Goal: Information Seeking & Learning: Learn about a topic

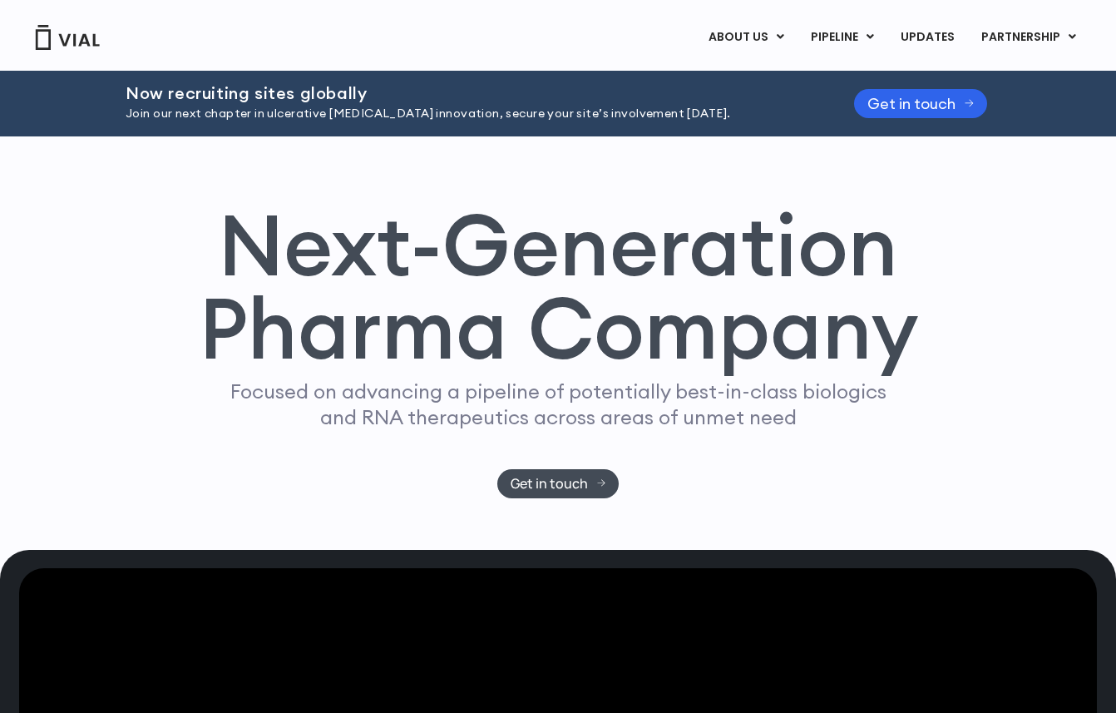
click at [651, 292] on h1 "Next-Generation Pharma Company" at bounding box center [558, 287] width 720 height 168
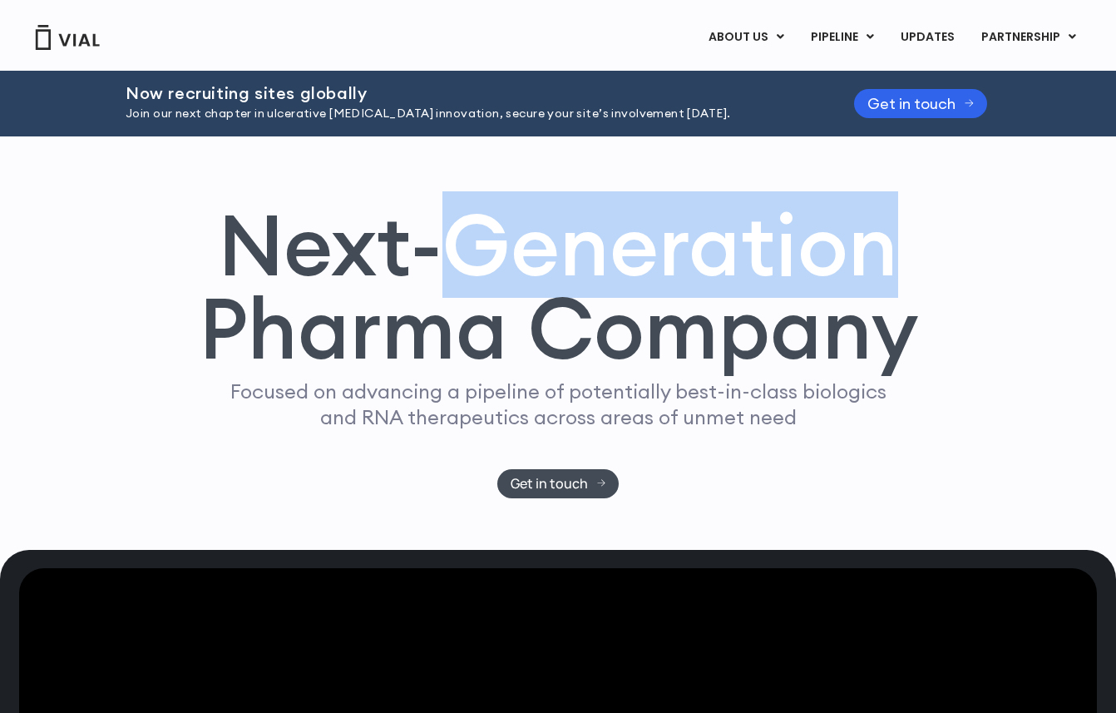
click at [651, 292] on h1 "Next-Generation Pharma Company" at bounding box center [558, 287] width 720 height 168
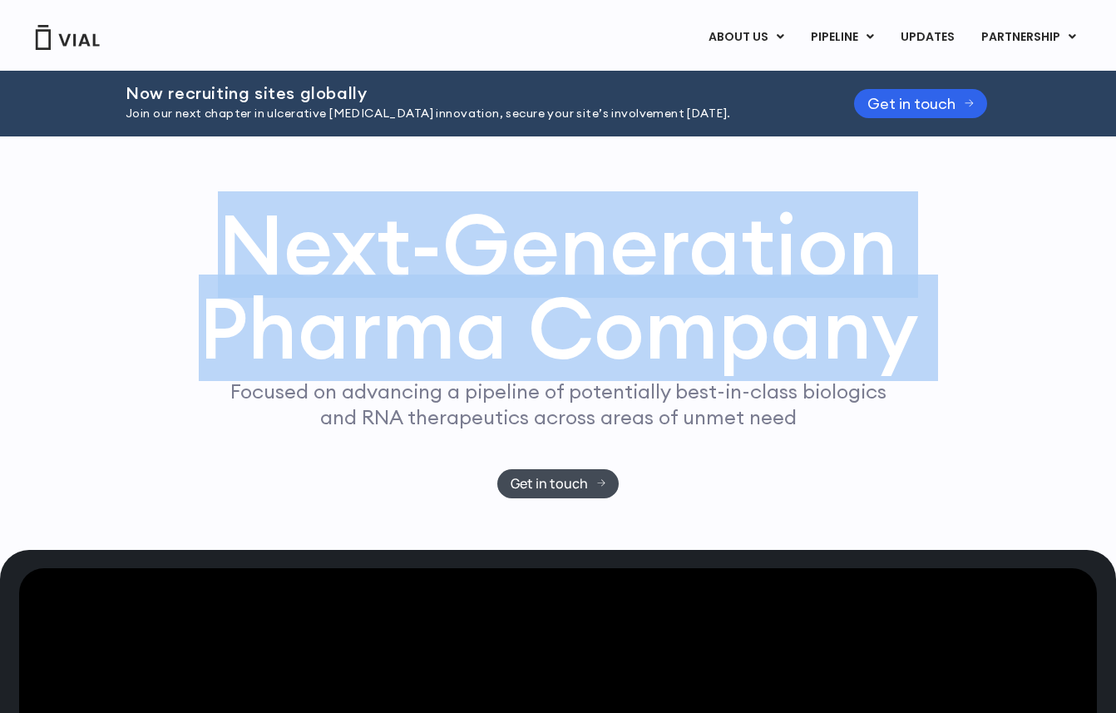
click at [651, 292] on h1 "Next-Generation Pharma Company" at bounding box center [558, 287] width 720 height 168
click at [669, 326] on h1 "Next-Generation Pharma Company" at bounding box center [558, 287] width 720 height 168
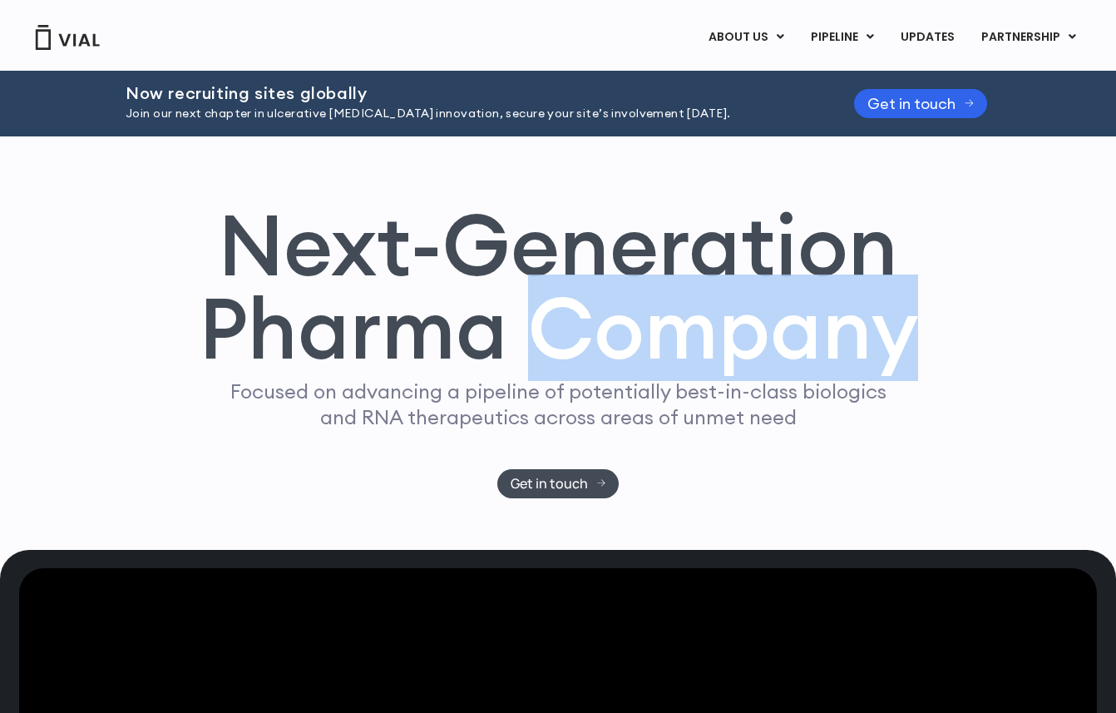
click at [669, 326] on h1 "Next-Generation Pharma Company" at bounding box center [558, 287] width 720 height 168
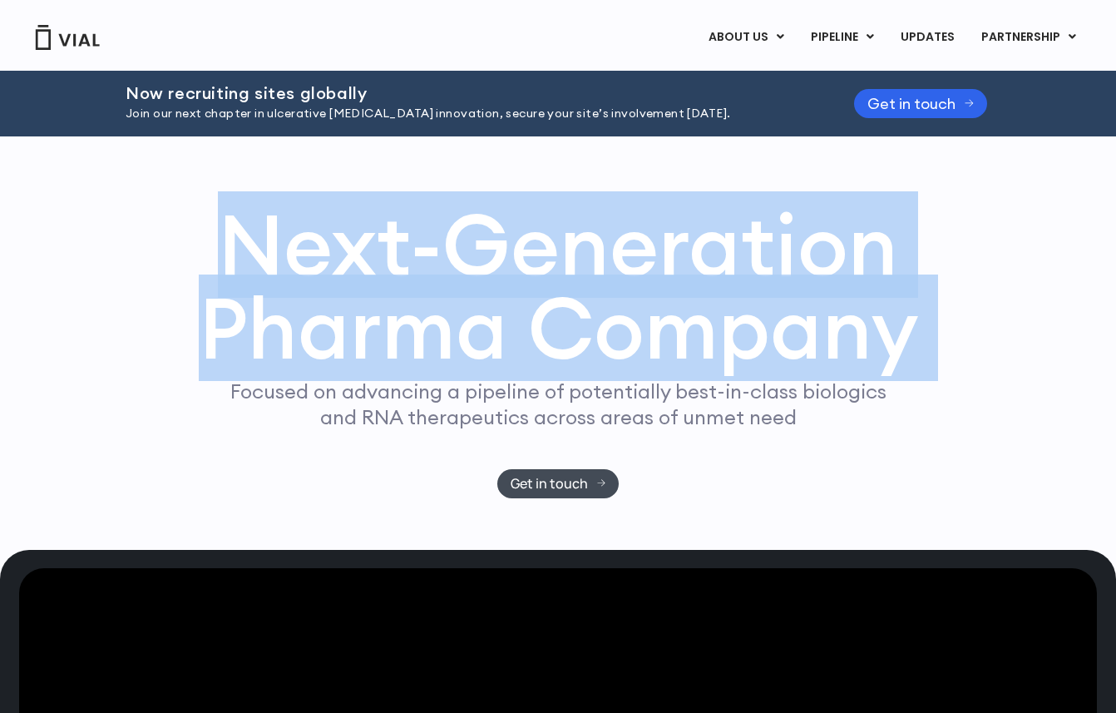
click at [669, 326] on h1 "Next-Generation Pharma Company" at bounding box center [558, 287] width 720 height 168
click at [685, 326] on h1 "Next-Generation Pharma Company" at bounding box center [558, 287] width 720 height 168
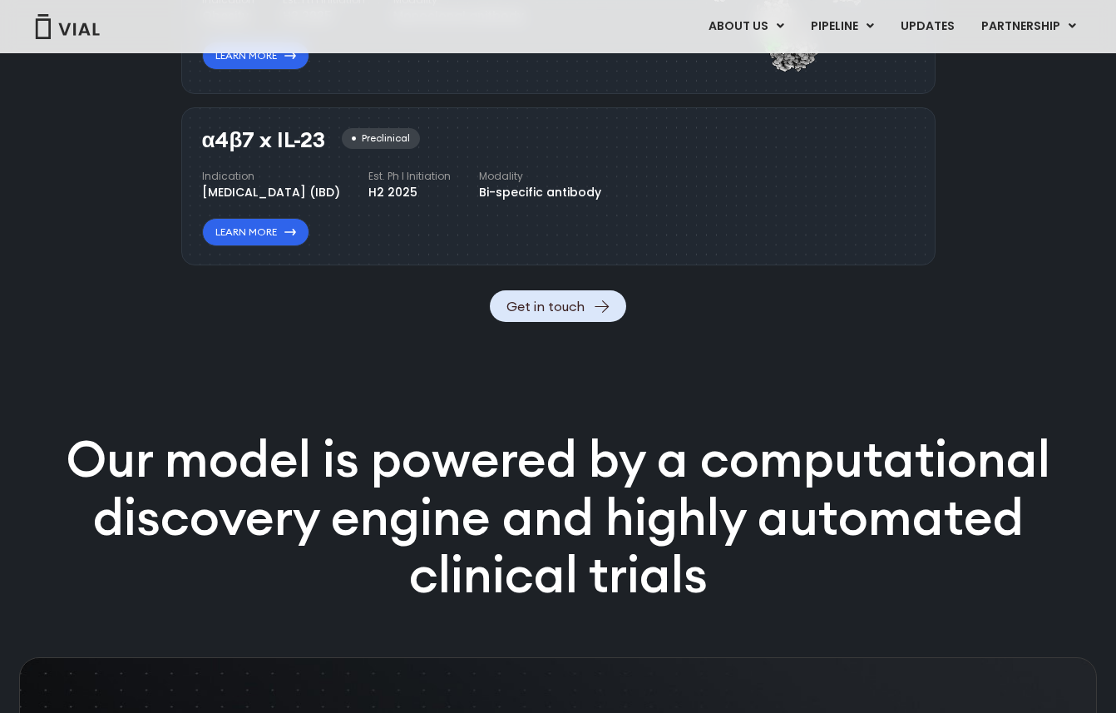
scroll to position [2111, 0]
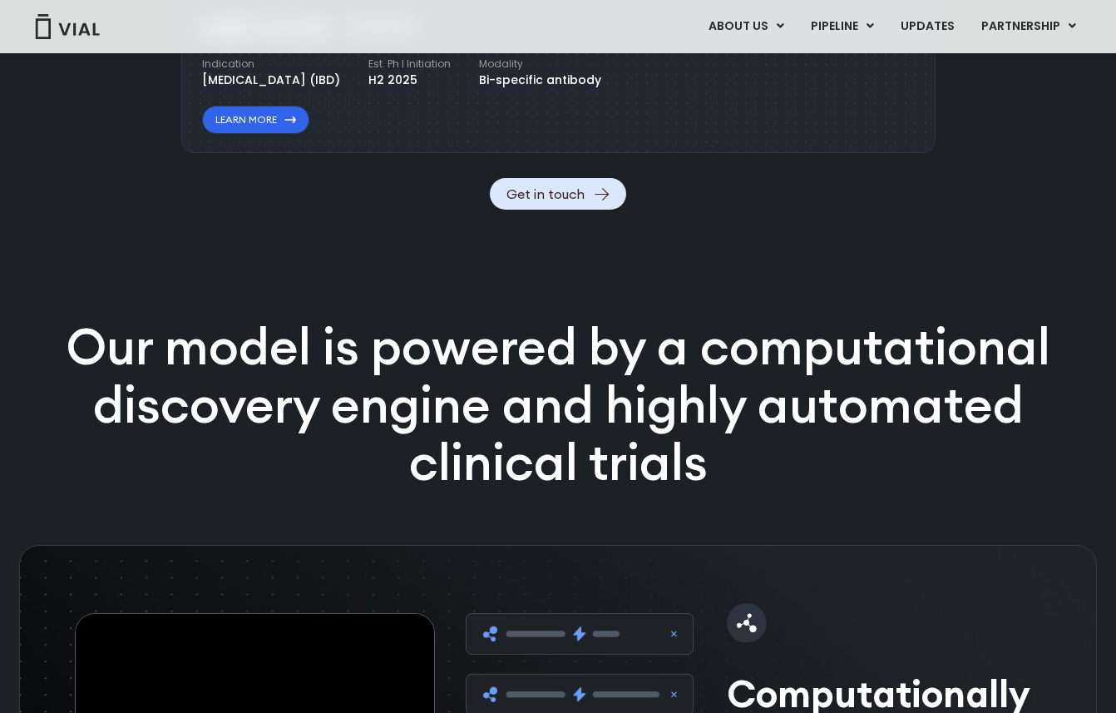
click at [161, 481] on p "Our model is powered by a computational discovery engine and highly automated c…" at bounding box center [557, 405] width 1071 height 174
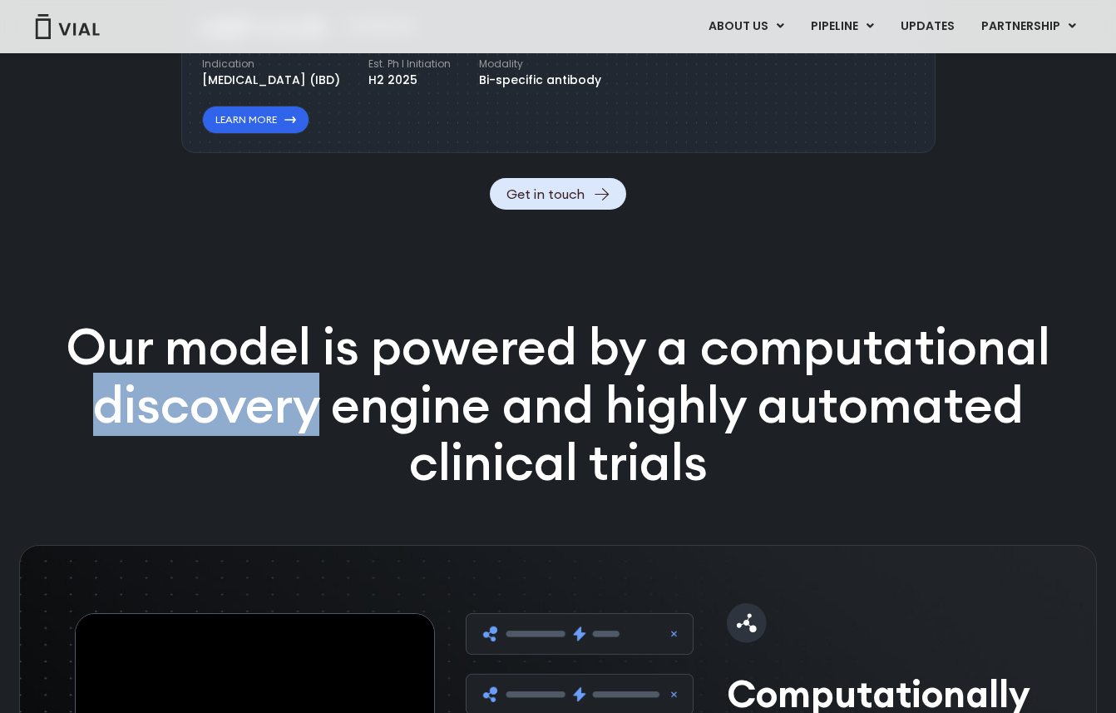
click at [161, 481] on p "Our model is powered by a computational discovery engine and highly automated c…" at bounding box center [557, 405] width 1071 height 174
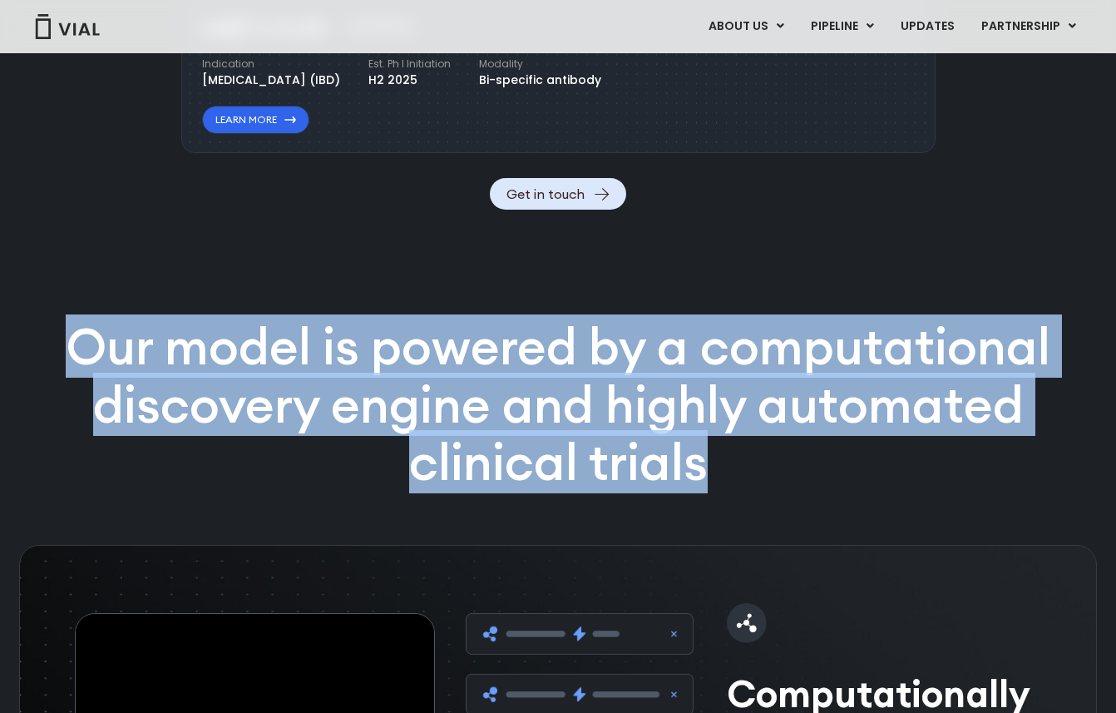
click at [161, 481] on p "Our model is powered by a computational discovery engine and highly automated c…" at bounding box center [557, 405] width 1071 height 174
click at [173, 472] on p "Our model is powered by a computational discovery engine and highly automated c…" at bounding box center [557, 405] width 1071 height 174
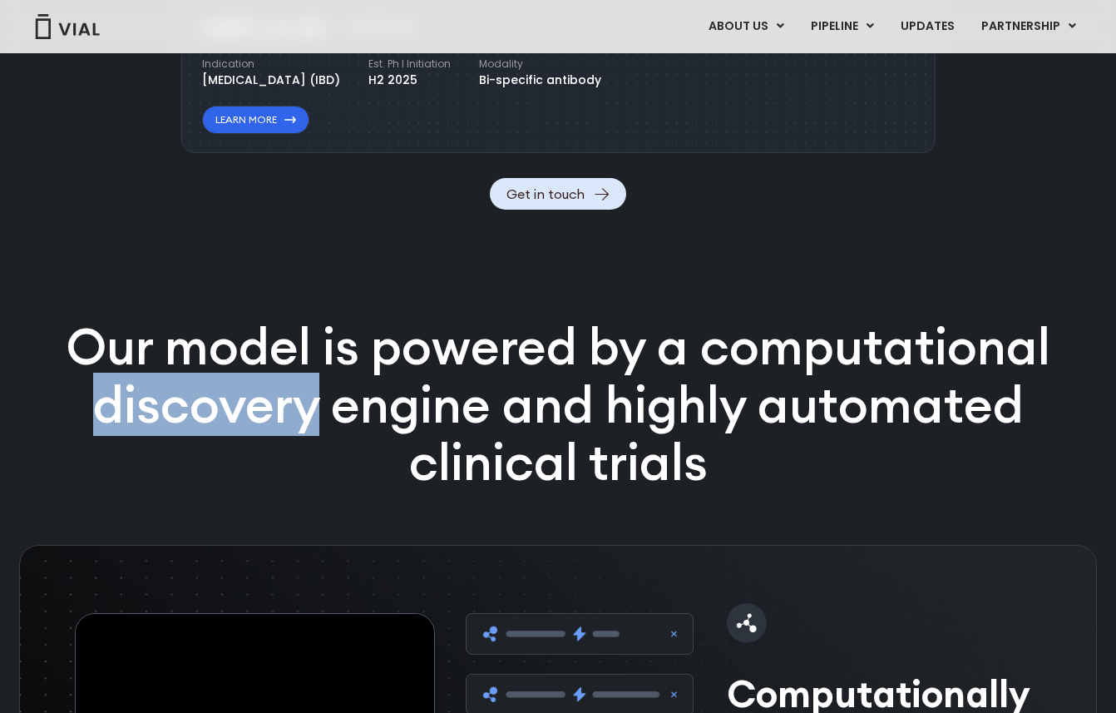
click at [173, 472] on p "Our model is powered by a computational discovery engine and highly automated c…" at bounding box center [557, 405] width 1071 height 174
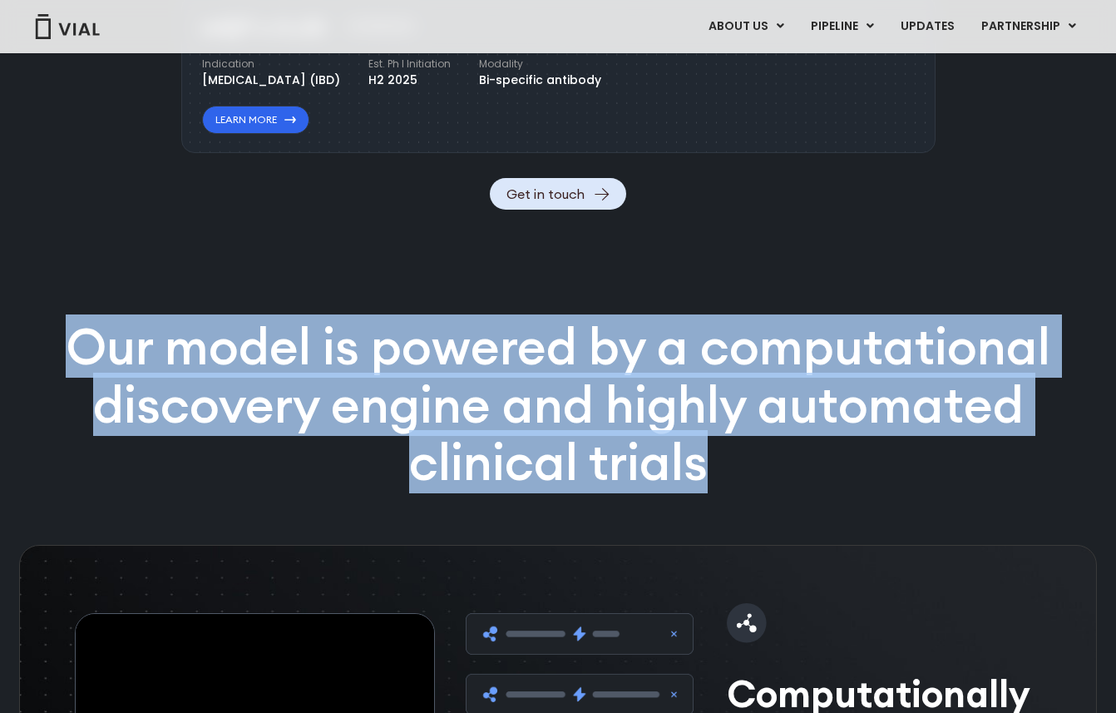
click at [173, 472] on p "Our model is powered by a computational discovery engine and highly automated c…" at bounding box center [557, 405] width 1071 height 174
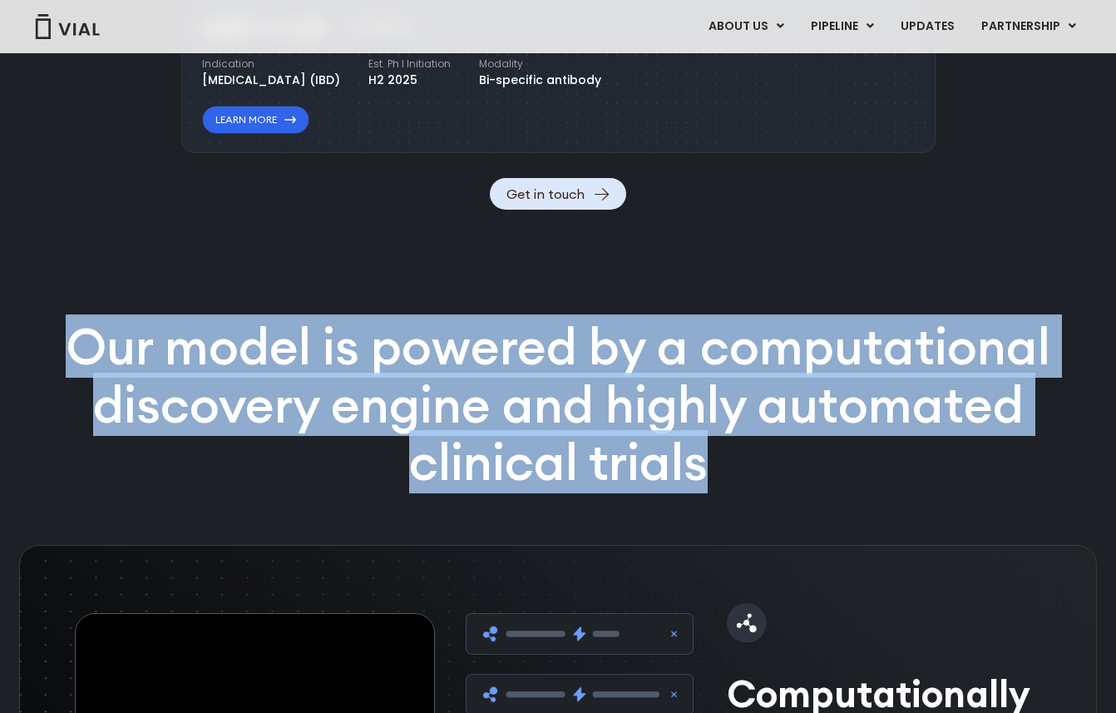
click at [216, 441] on p "Our model is powered by a computational discovery engine and highly automated c…" at bounding box center [557, 405] width 1071 height 174
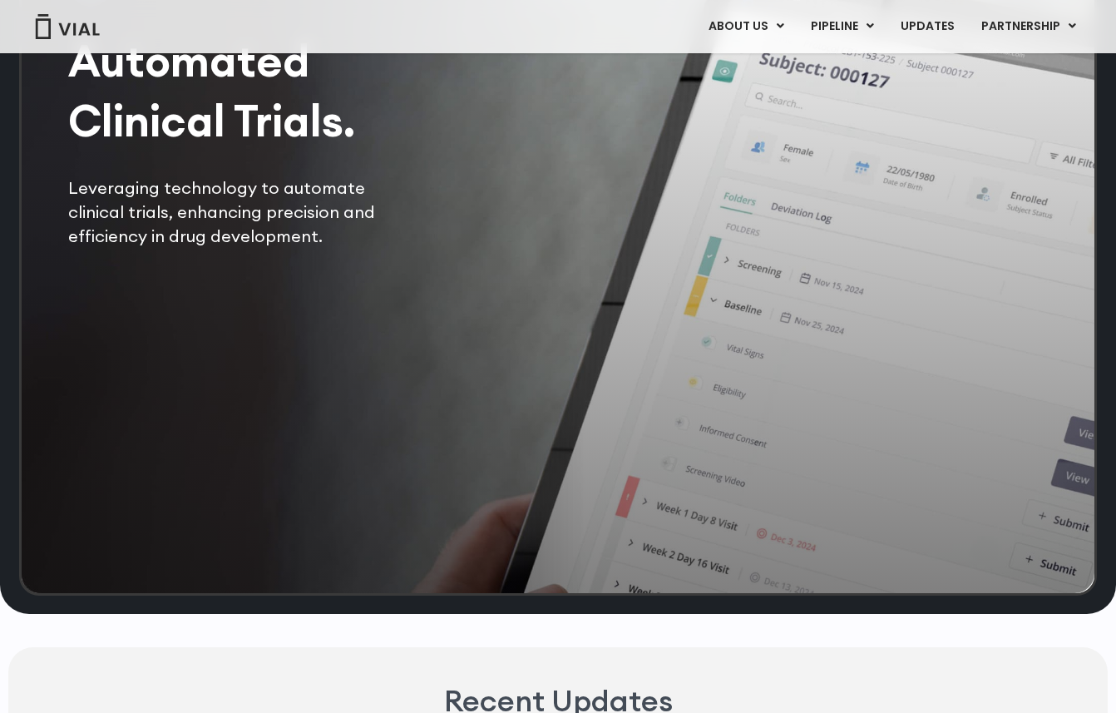
scroll to position [3984, 0]
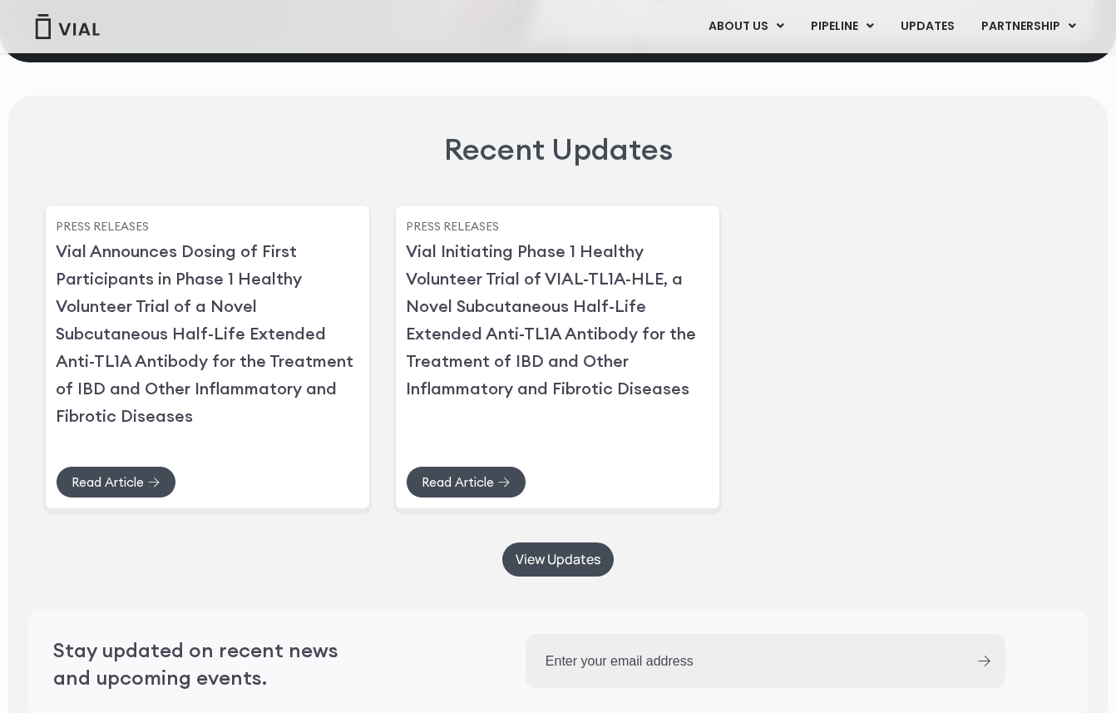
click at [271, 205] on div "Recent Updates Press Releases Vial Announces Dosing of First Participants in Ph…" at bounding box center [557, 415] width 1099 height 639
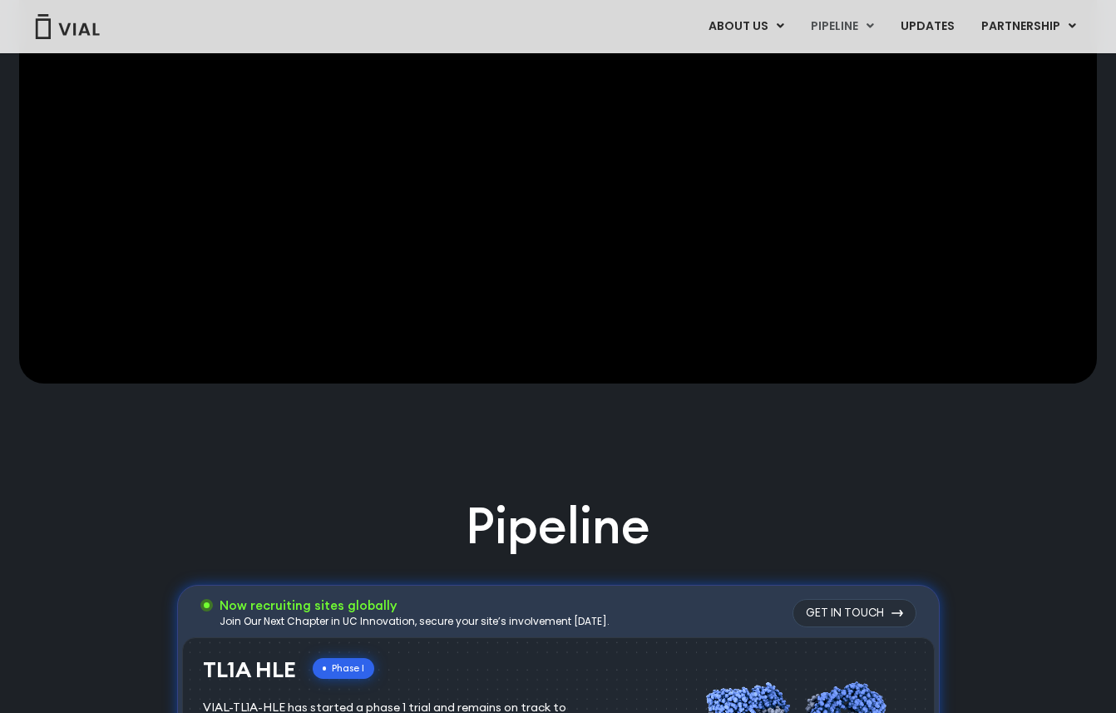
scroll to position [0, 0]
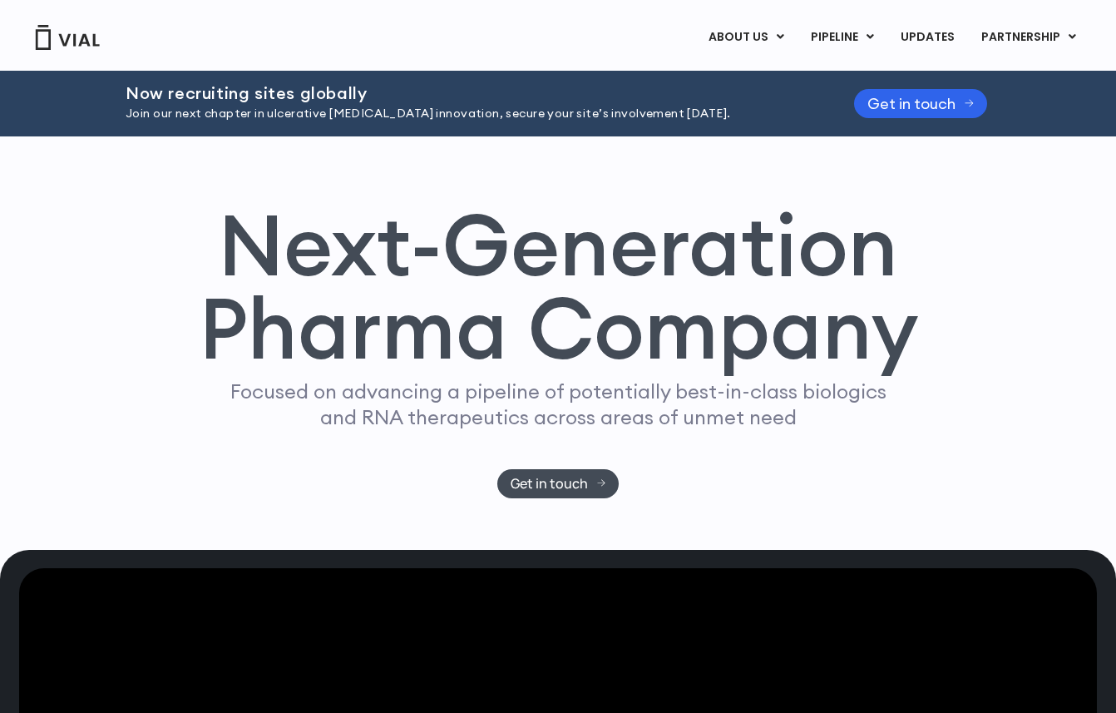
click at [313, 261] on h1 "Next-Generation Pharma Company" at bounding box center [558, 287] width 720 height 168
click at [313, 262] on h1 "Next-Generation Pharma Company" at bounding box center [558, 287] width 720 height 168
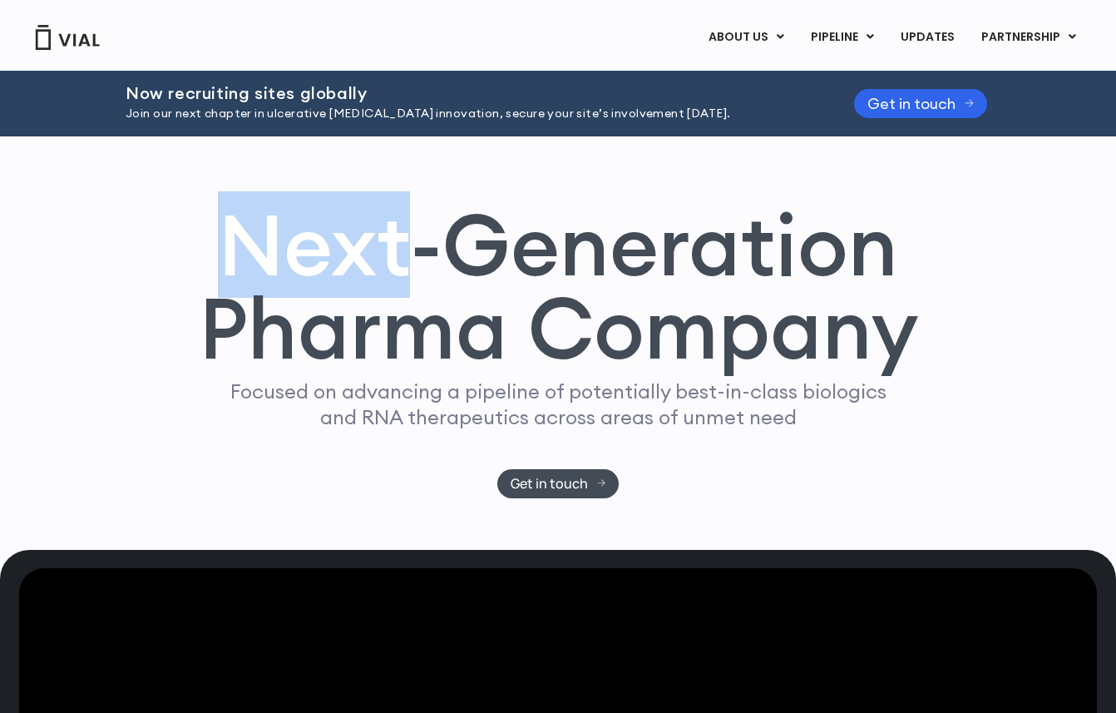
click at [313, 262] on h1 "Next-Generation Pharma Company" at bounding box center [558, 287] width 720 height 168
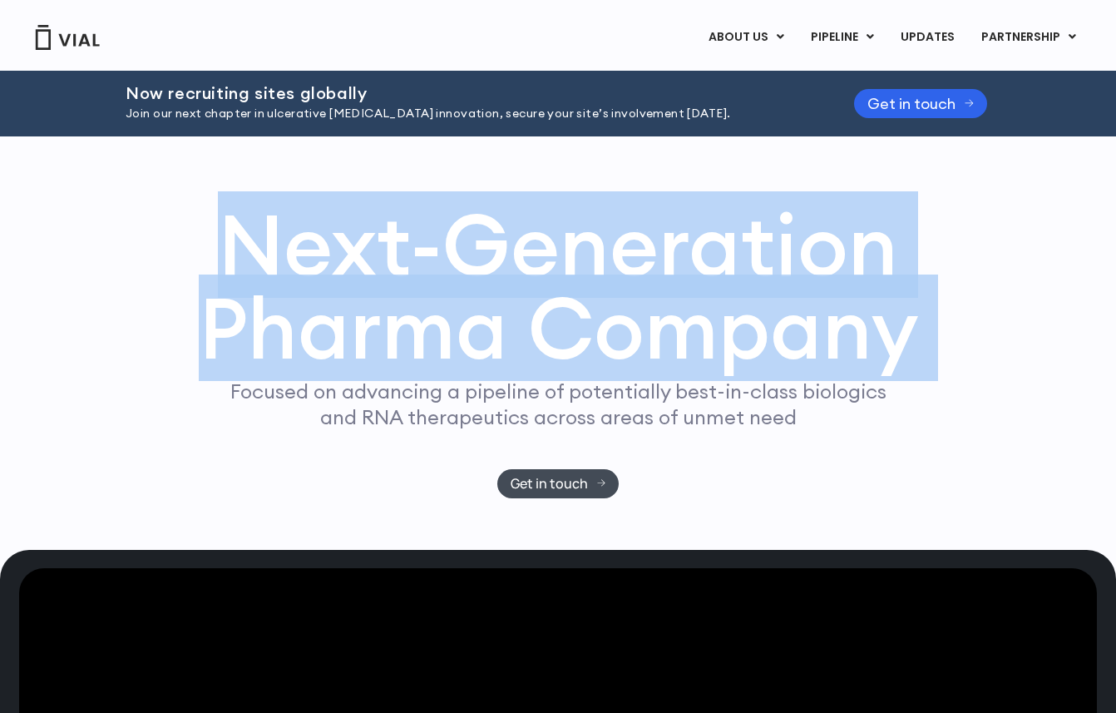
click at [313, 262] on h1 "Next-Generation Pharma Company" at bounding box center [558, 287] width 720 height 168
click at [323, 259] on h1 "Next-Generation Pharma Company" at bounding box center [558, 287] width 720 height 168
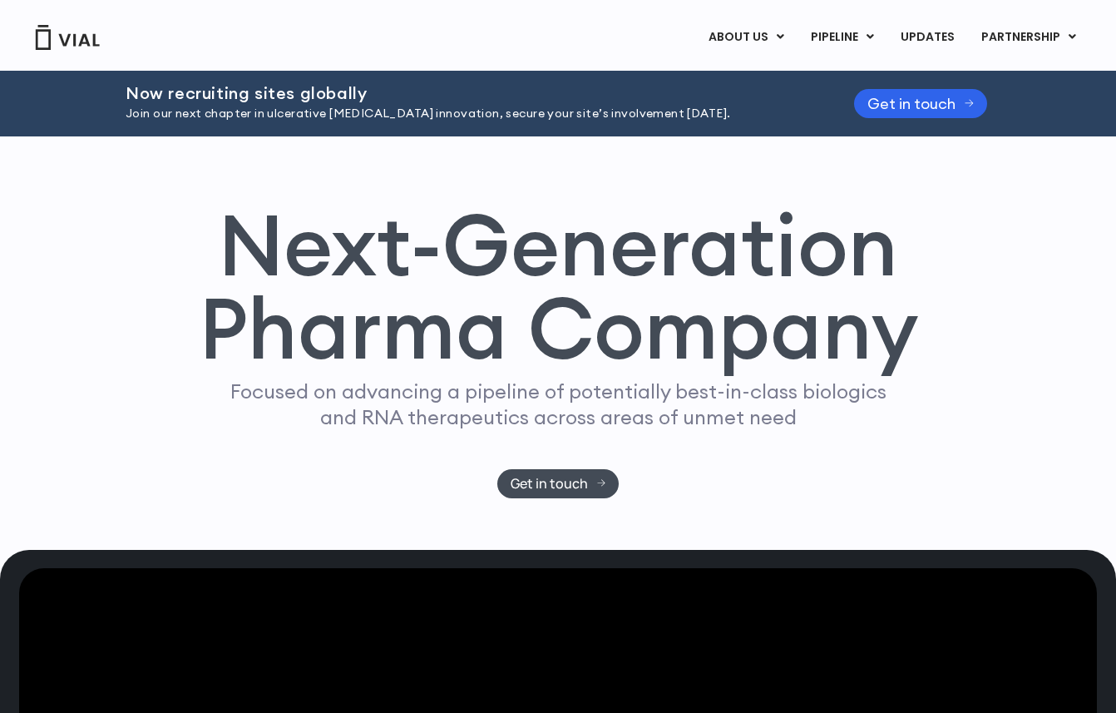
click at [323, 259] on h1 "Next-Generation Pharma Company" at bounding box center [558, 287] width 720 height 168
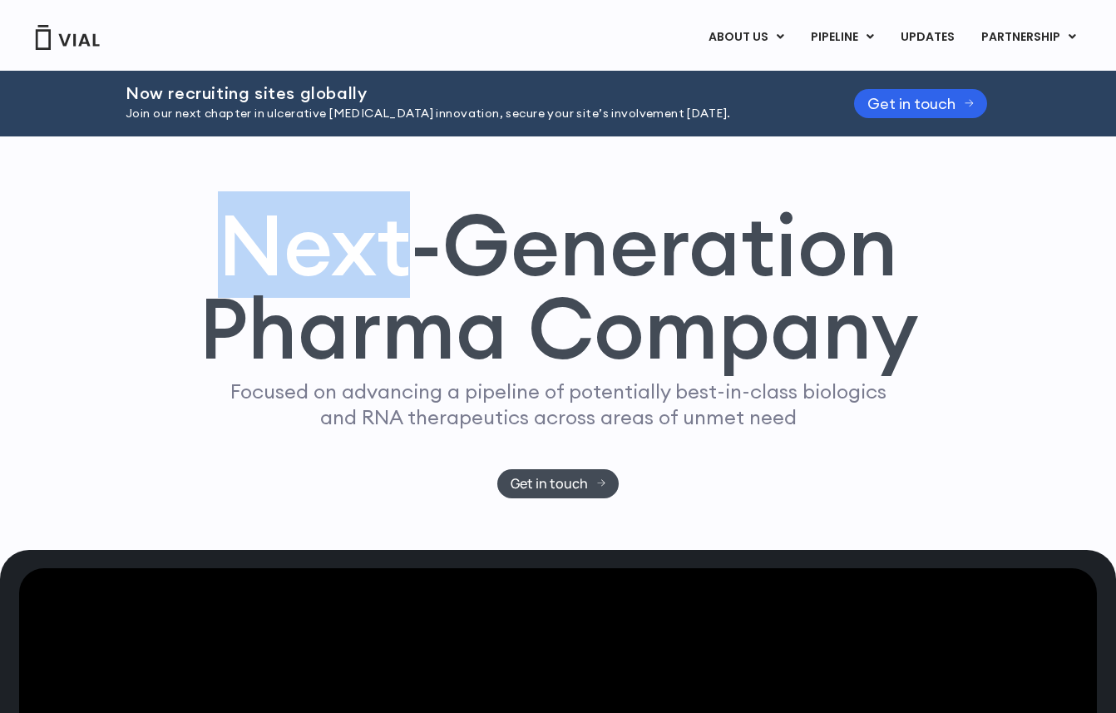
click at [323, 259] on h1 "Next-Generation Pharma Company" at bounding box center [558, 287] width 720 height 168
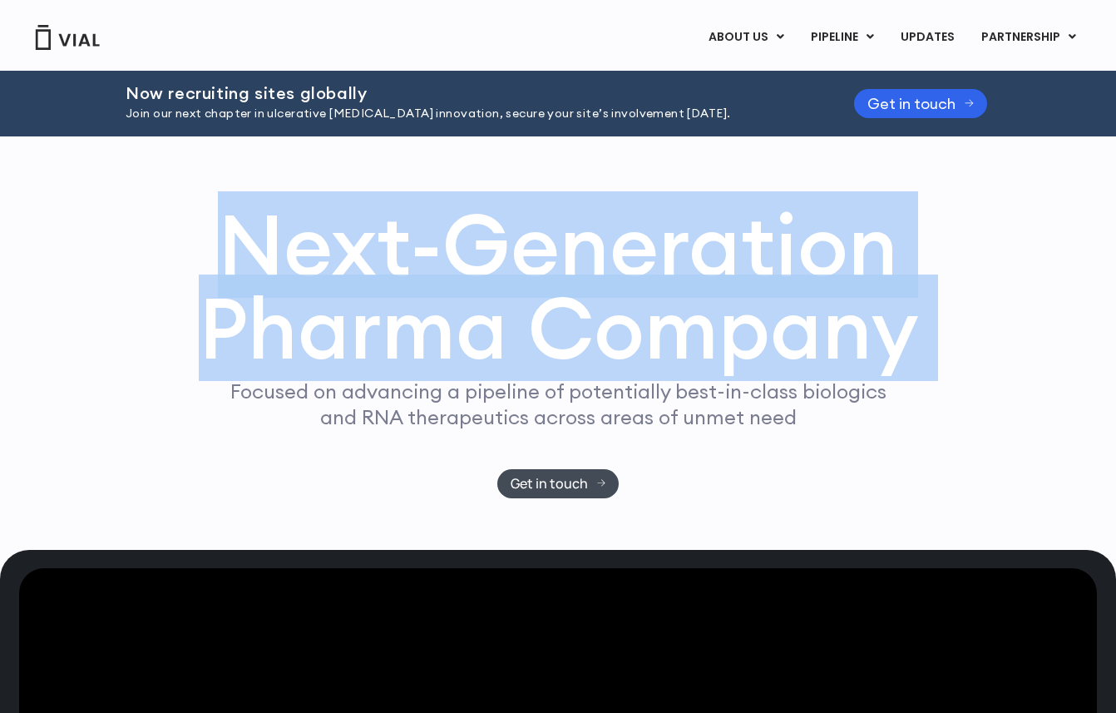
click at [323, 259] on h1 "Next-Generation Pharma Company" at bounding box center [558, 287] width 720 height 168
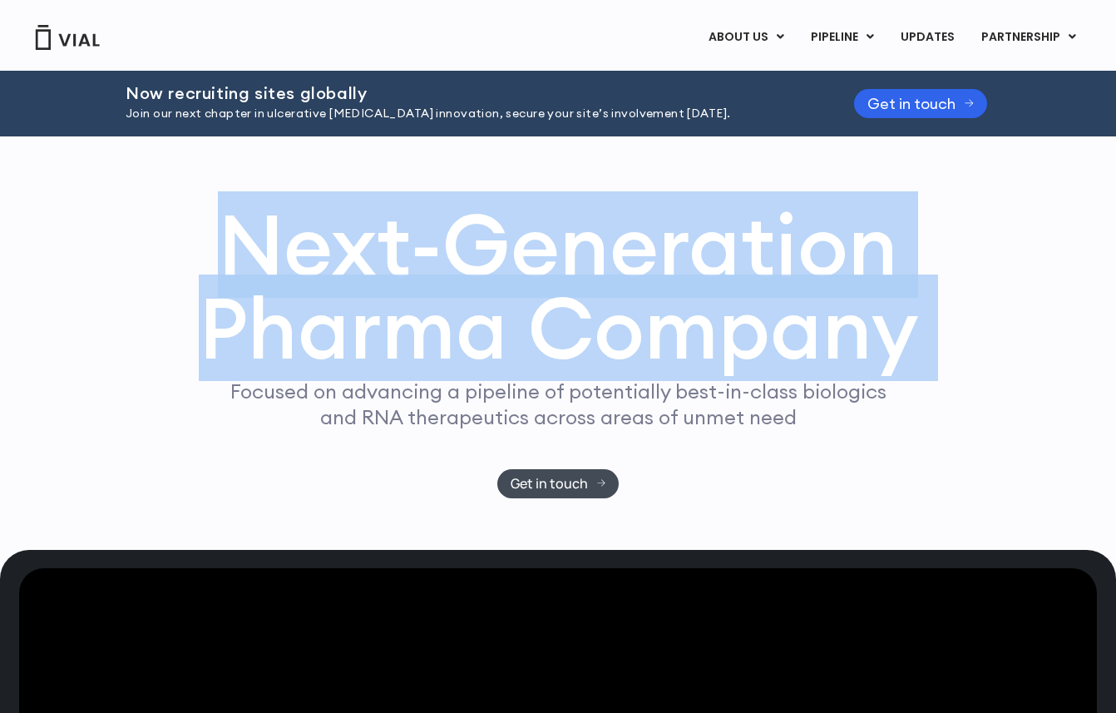
click at [331, 371] on h1 "Next-Generation Pharma Company" at bounding box center [558, 287] width 720 height 168
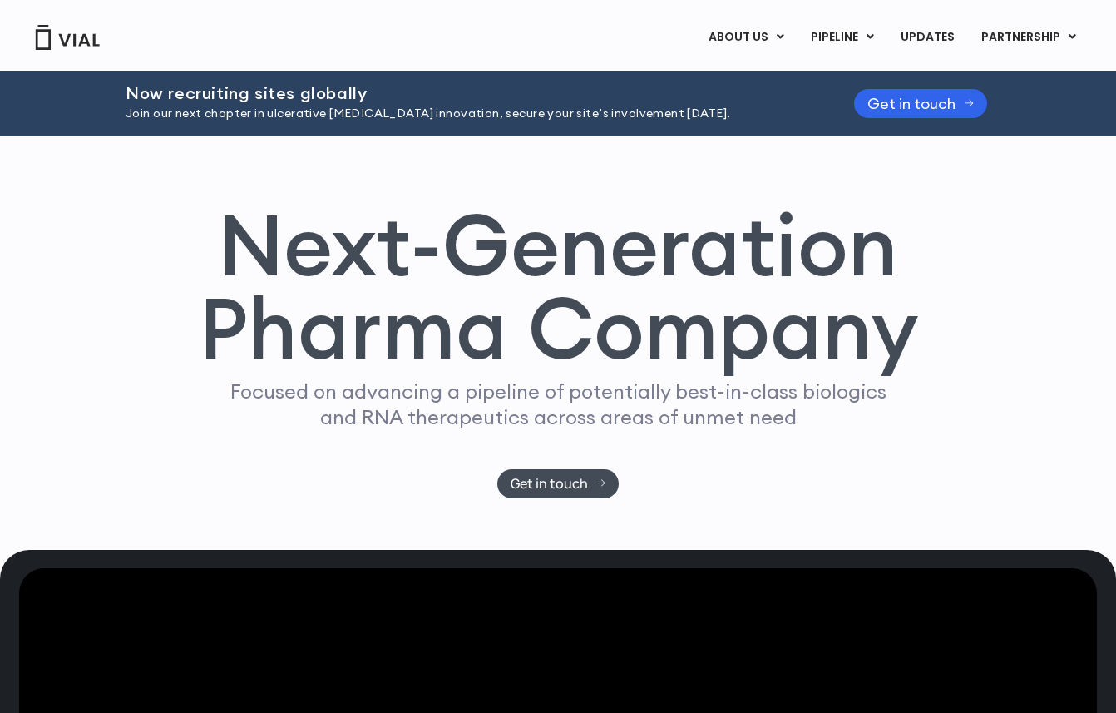
click at [331, 371] on h1 "Next-Generation Pharma Company" at bounding box center [558, 287] width 720 height 168
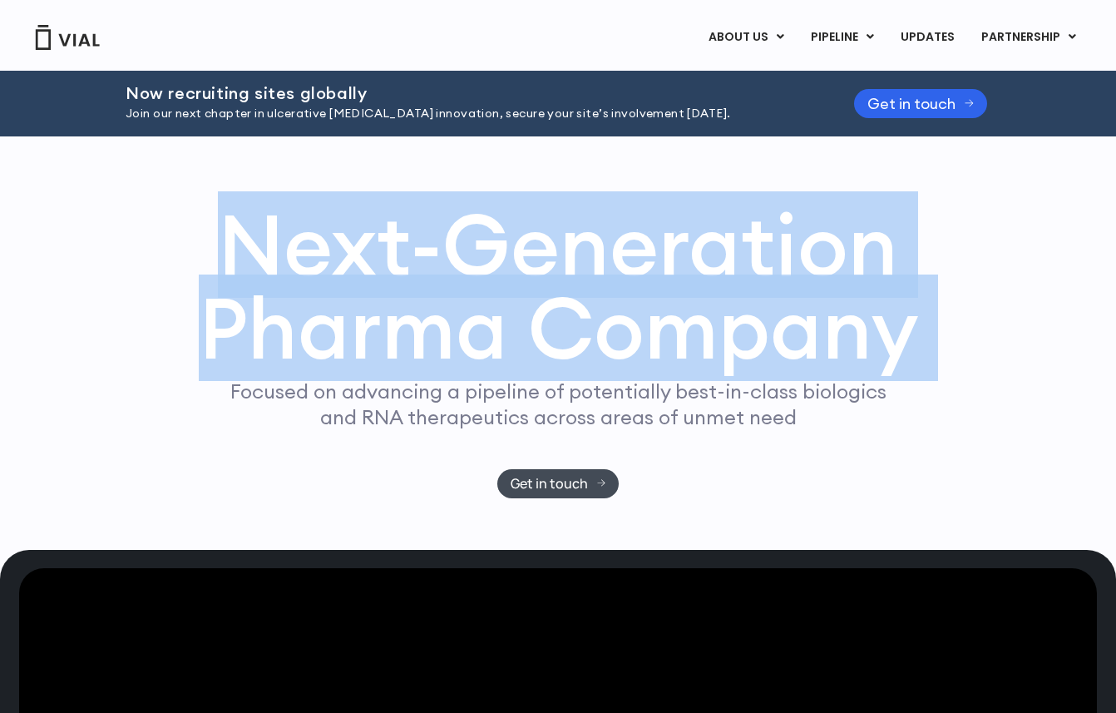
click at [331, 371] on h1 "Next-Generation Pharma Company" at bounding box center [558, 287] width 720 height 168
click at [341, 394] on p "Focused on advancing a pipeline of potentially best-in-class biologics and RNA …" at bounding box center [558, 404] width 670 height 52
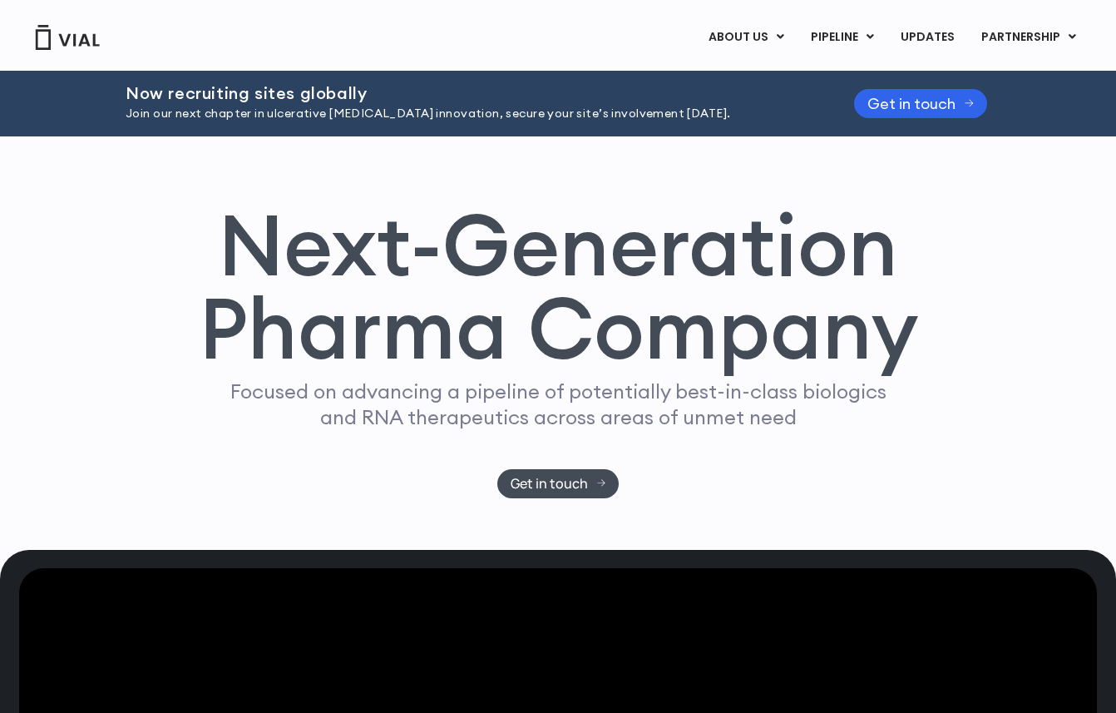
click at [341, 394] on p "Focused on advancing a pipeline of potentially best-in-class biologics and RNA …" at bounding box center [558, 404] width 670 height 52
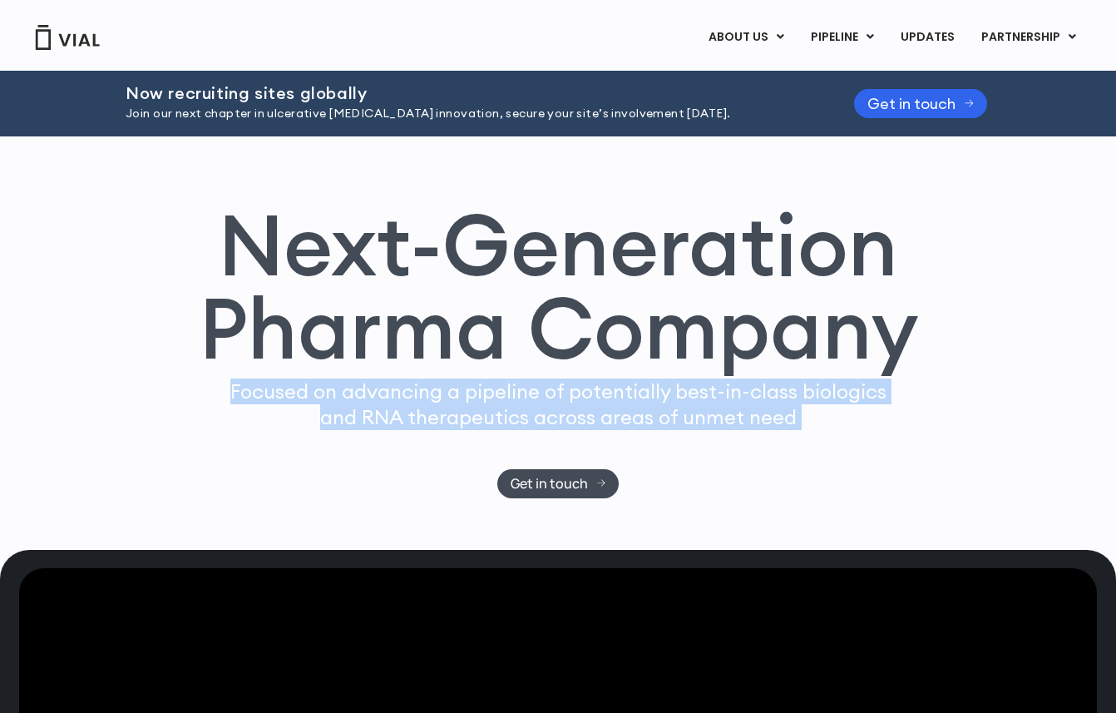
click at [341, 394] on p "Focused on advancing a pipeline of potentially best-in-class biologics and RNA …" at bounding box center [558, 404] width 670 height 52
click at [346, 398] on p "Focused on advancing a pipeline of potentially best-in-class biologics and RNA …" at bounding box center [558, 404] width 670 height 52
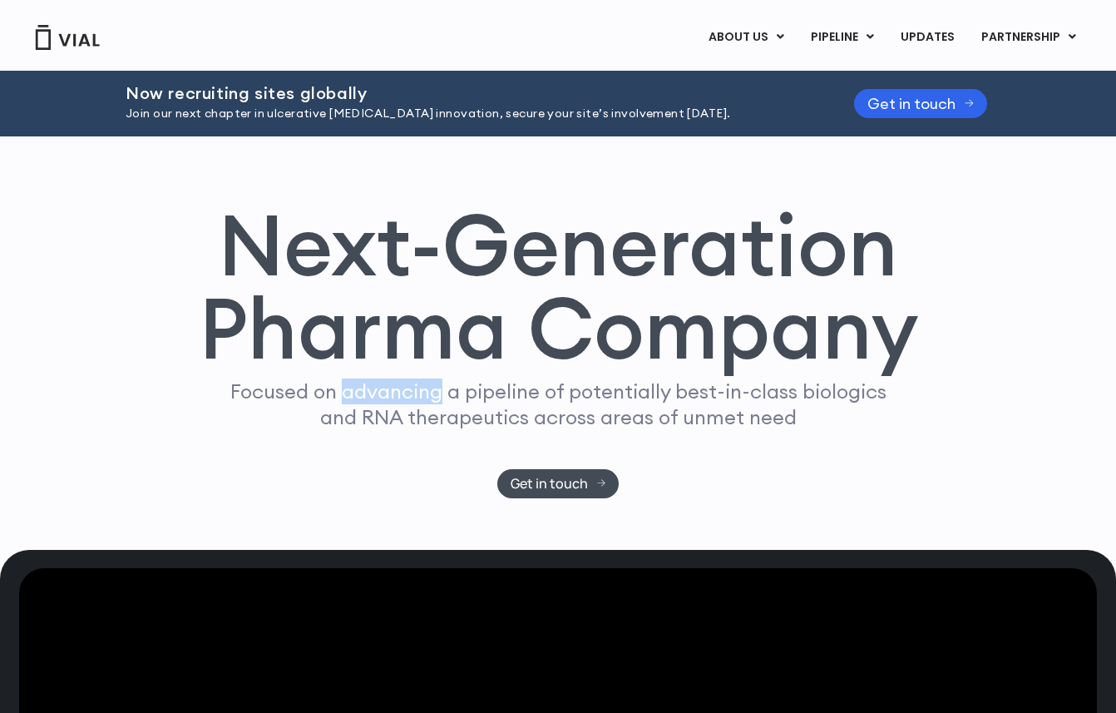
click at [346, 398] on p "Focused on advancing a pipeline of potentially best-in-class biologics and RNA …" at bounding box center [558, 404] width 670 height 52
click at [375, 360] on h1 "Next-Generation Pharma Company" at bounding box center [558, 287] width 720 height 168
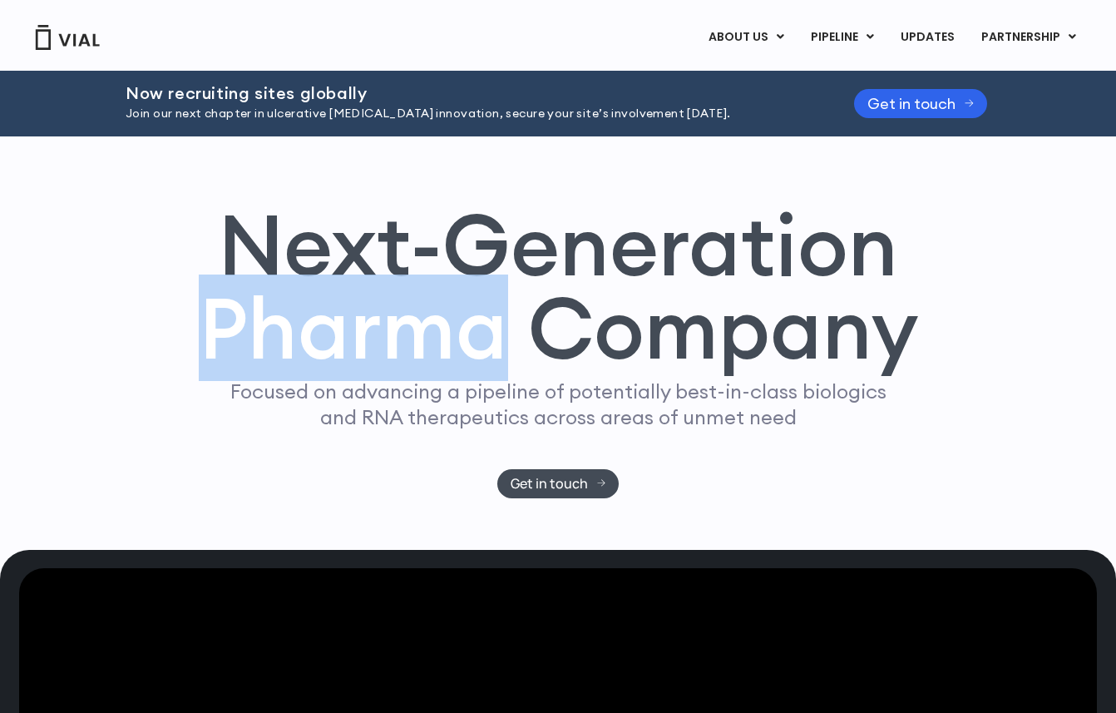
click at [375, 360] on h1 "Next-Generation Pharma Company" at bounding box center [558, 287] width 720 height 168
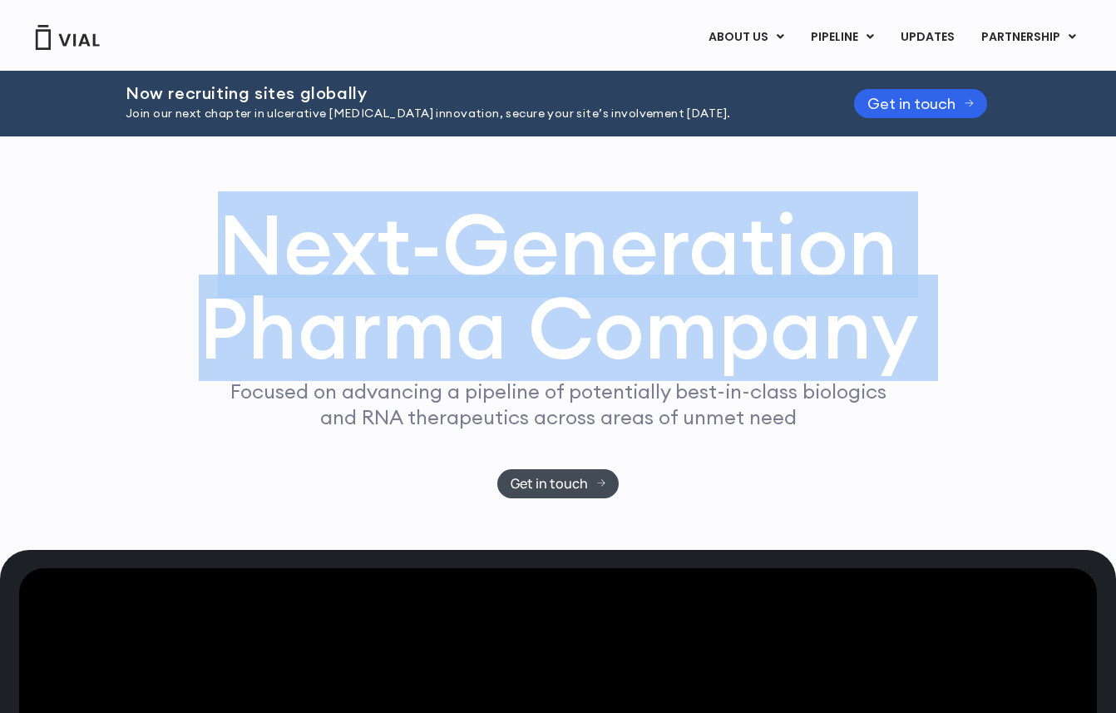
click at [375, 360] on h1 "Next-Generation Pharma Company" at bounding box center [558, 287] width 720 height 168
click at [381, 360] on h1 "Next-Generation Pharma Company" at bounding box center [558, 287] width 720 height 168
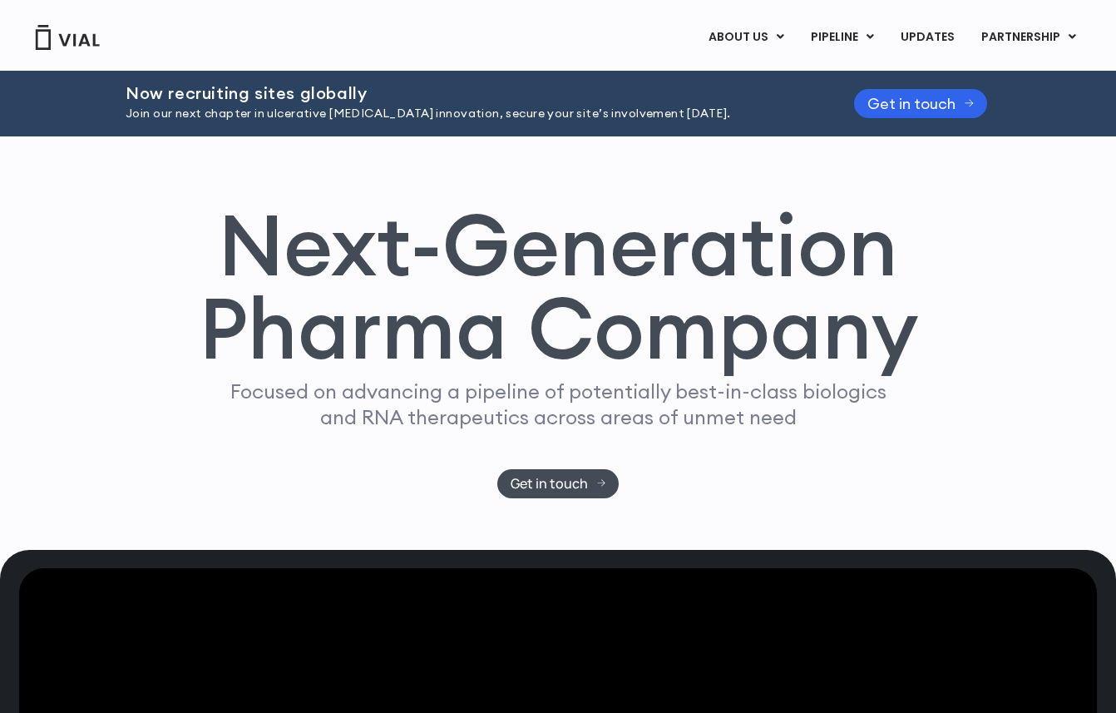
click at [381, 360] on h1 "Next-Generation Pharma Company" at bounding box center [558, 287] width 720 height 168
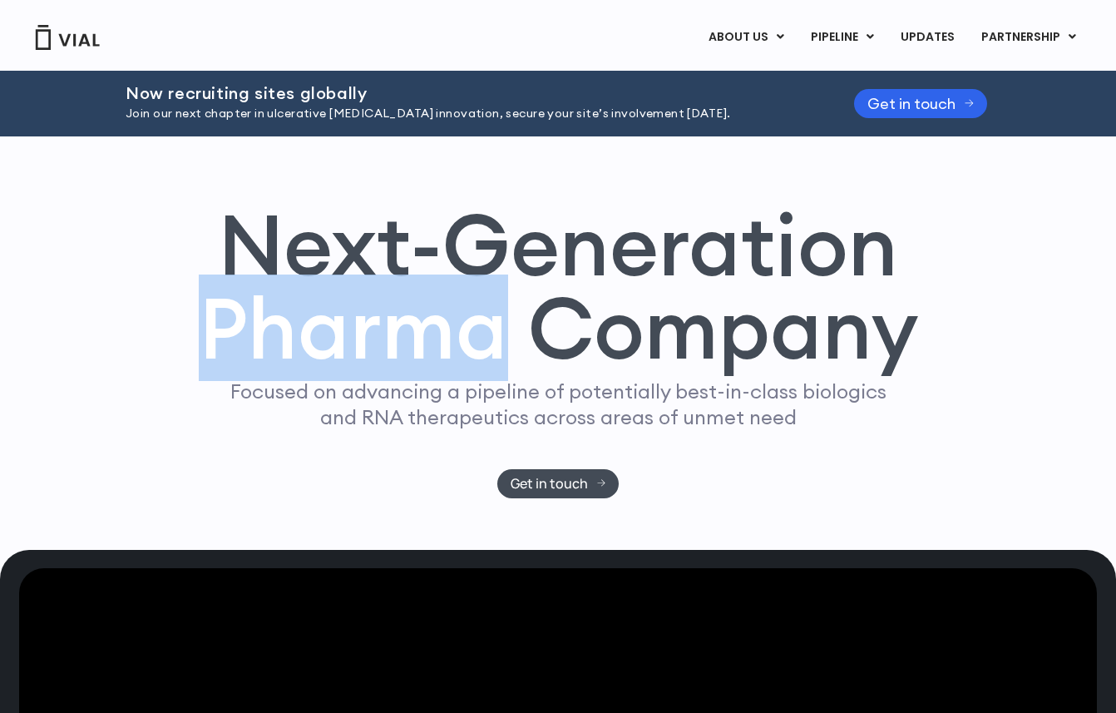
click at [381, 423] on p "Focused on advancing a pipeline of potentially best-in-class biologics and RNA …" at bounding box center [558, 404] width 670 height 52
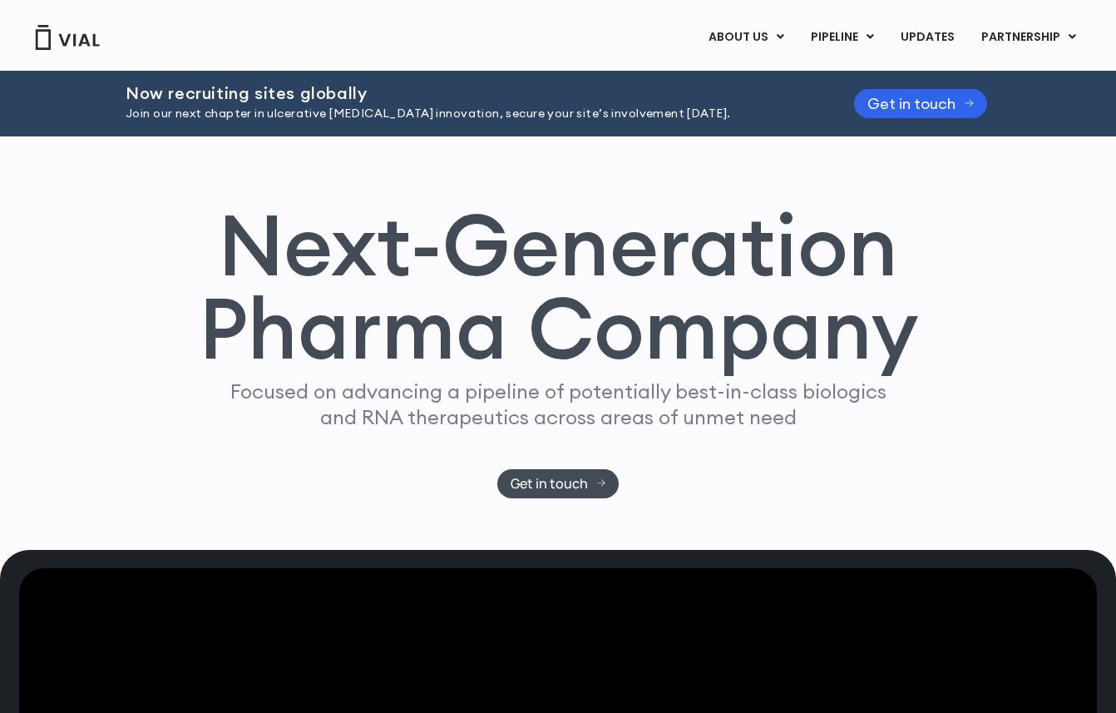
click at [381, 423] on p "Focused on advancing a pipeline of potentially best-in-class biologics and RNA …" at bounding box center [558, 404] width 670 height 52
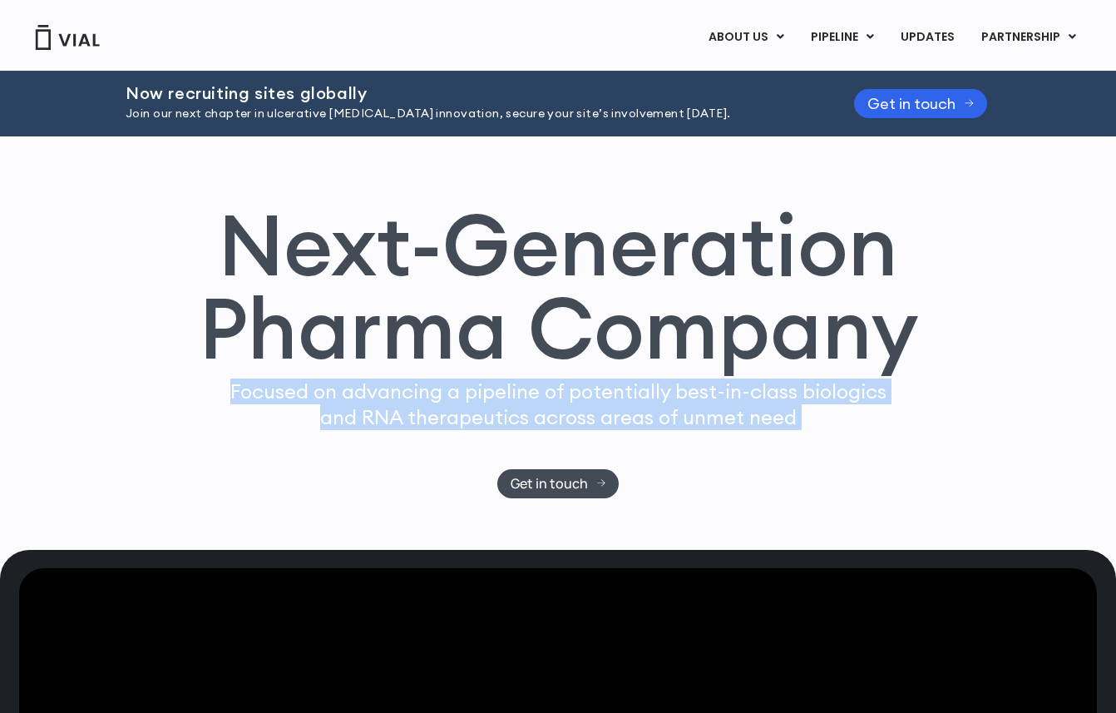
click at [381, 423] on p "Focused on advancing a pipeline of potentially best-in-class biologics and RNA …" at bounding box center [558, 404] width 670 height 52
click at [412, 407] on p "Focused on advancing a pipeline of potentially best-in-class biologics and RNA …" at bounding box center [558, 404] width 670 height 52
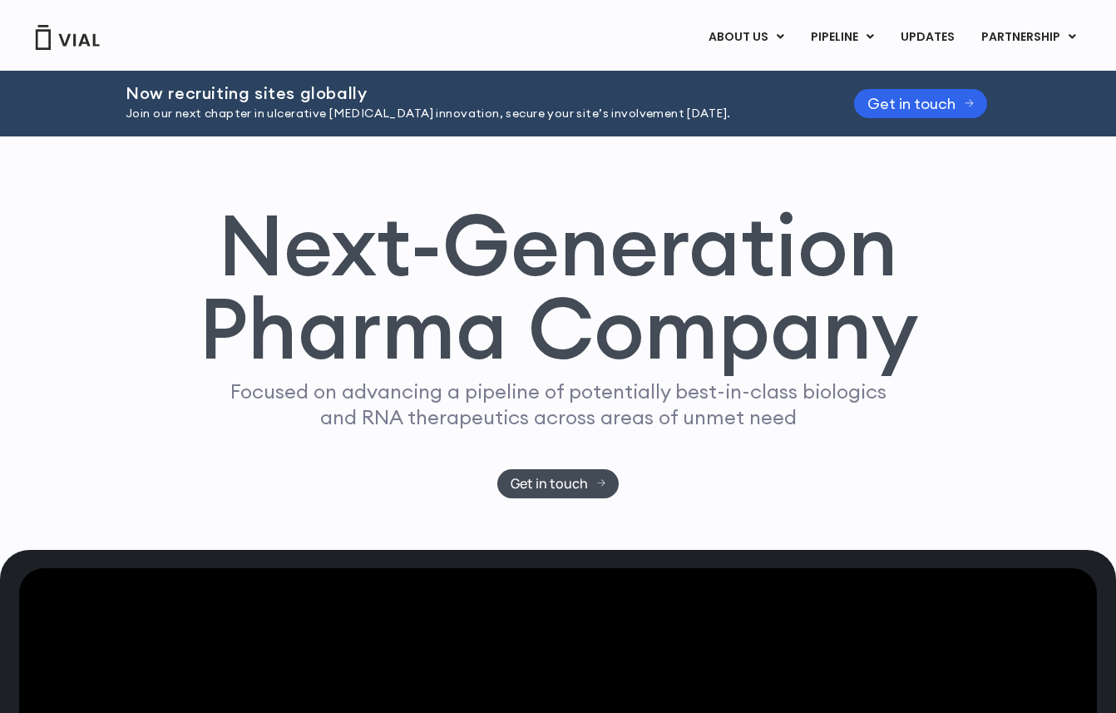
click at [412, 407] on p "Focused on advancing a pipeline of potentially best-in-class biologics and RNA …" at bounding box center [558, 404] width 670 height 52
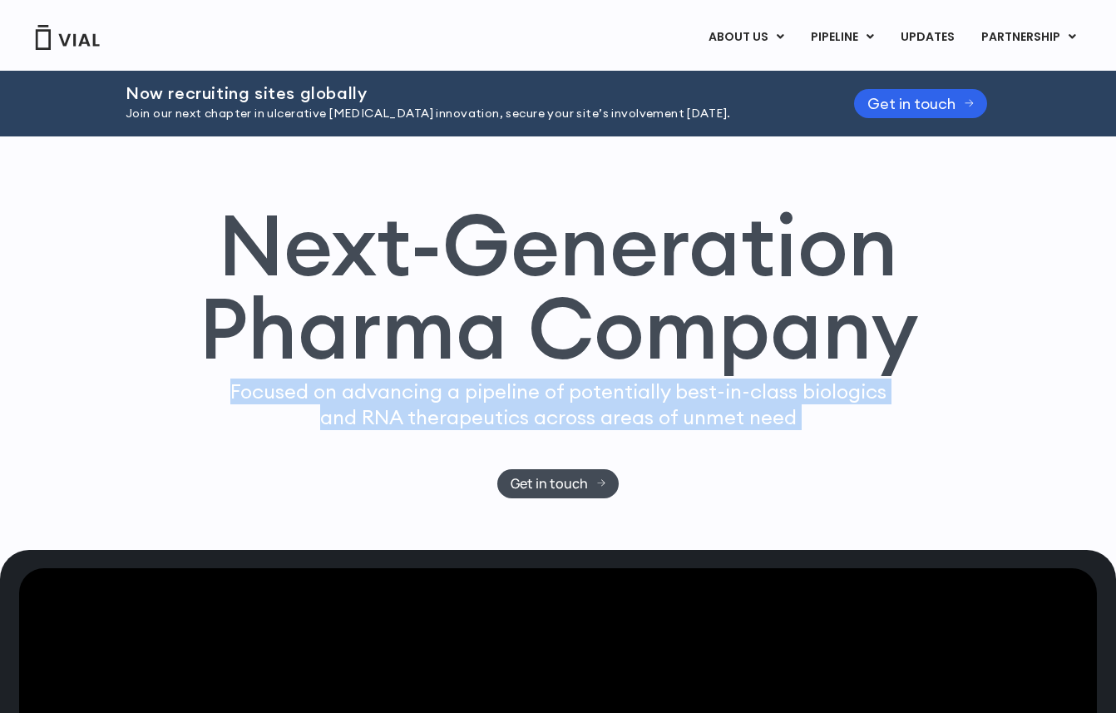
click at [412, 407] on p "Focused on advancing a pipeline of potentially best-in-class biologics and RNA …" at bounding box center [558, 404] width 670 height 52
click at [450, 350] on h1 "Next-Generation Pharma Company" at bounding box center [558, 287] width 720 height 168
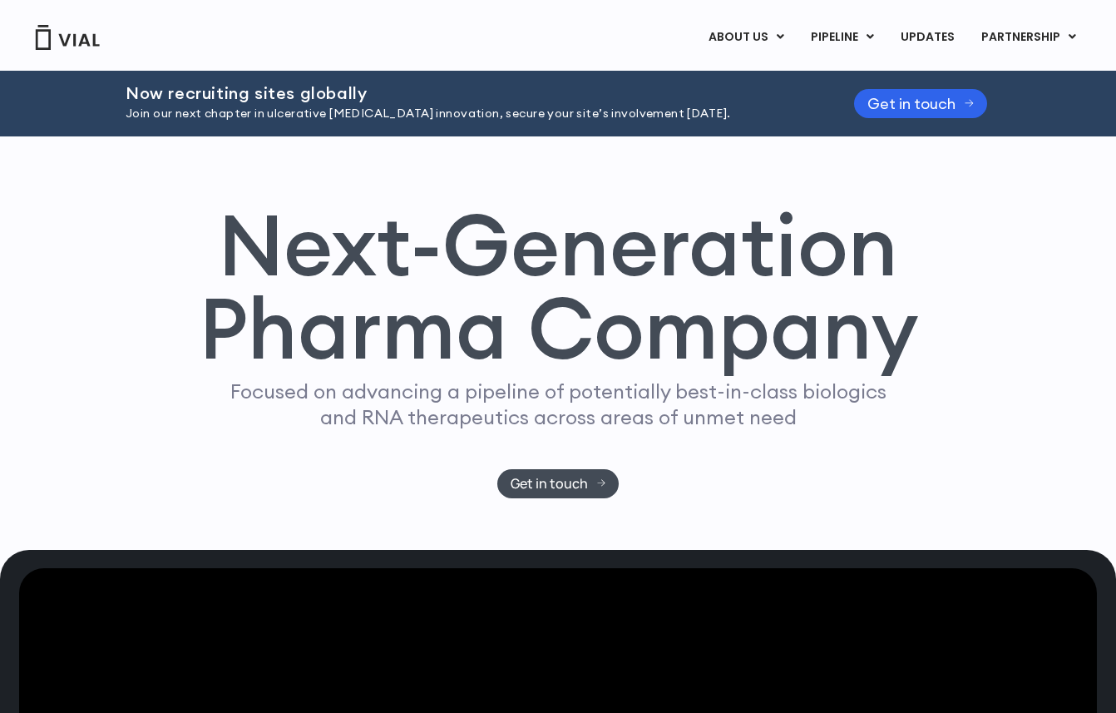
click at [450, 350] on h1 "Next-Generation Pharma Company" at bounding box center [558, 287] width 720 height 168
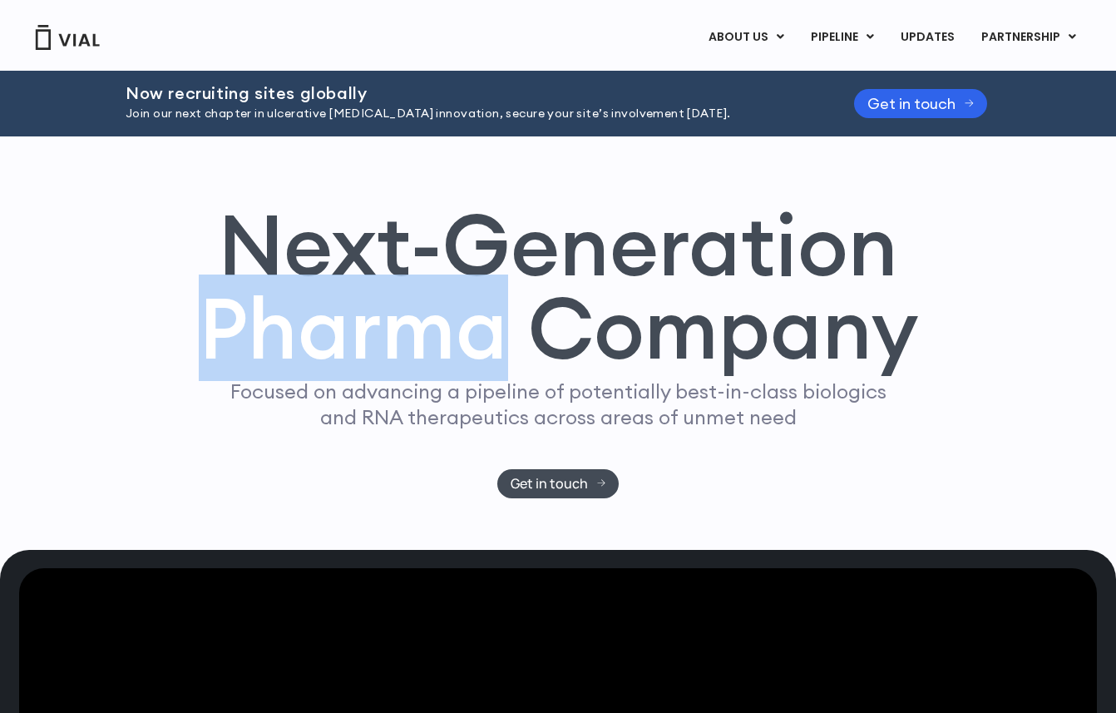
click at [450, 350] on h1 "Next-Generation Pharma Company" at bounding box center [558, 287] width 720 height 168
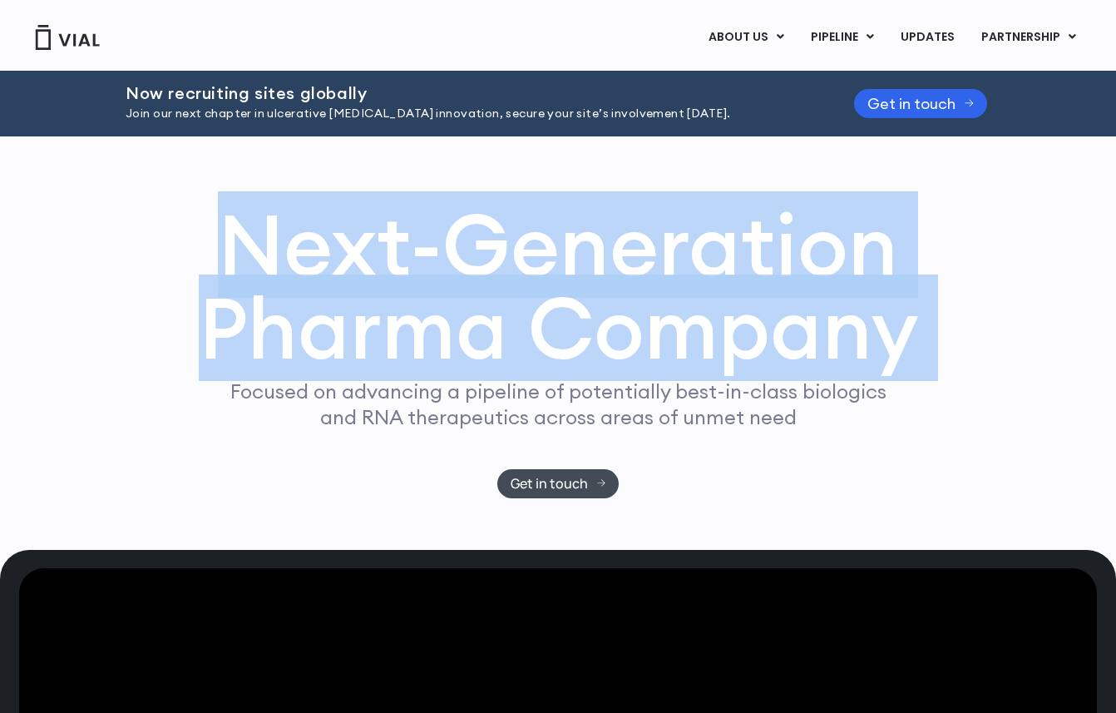
click at [450, 350] on h1 "Next-Generation Pharma Company" at bounding box center [558, 287] width 720 height 168
click at [463, 342] on h1 "Next-Generation Pharma Company" at bounding box center [558, 287] width 720 height 168
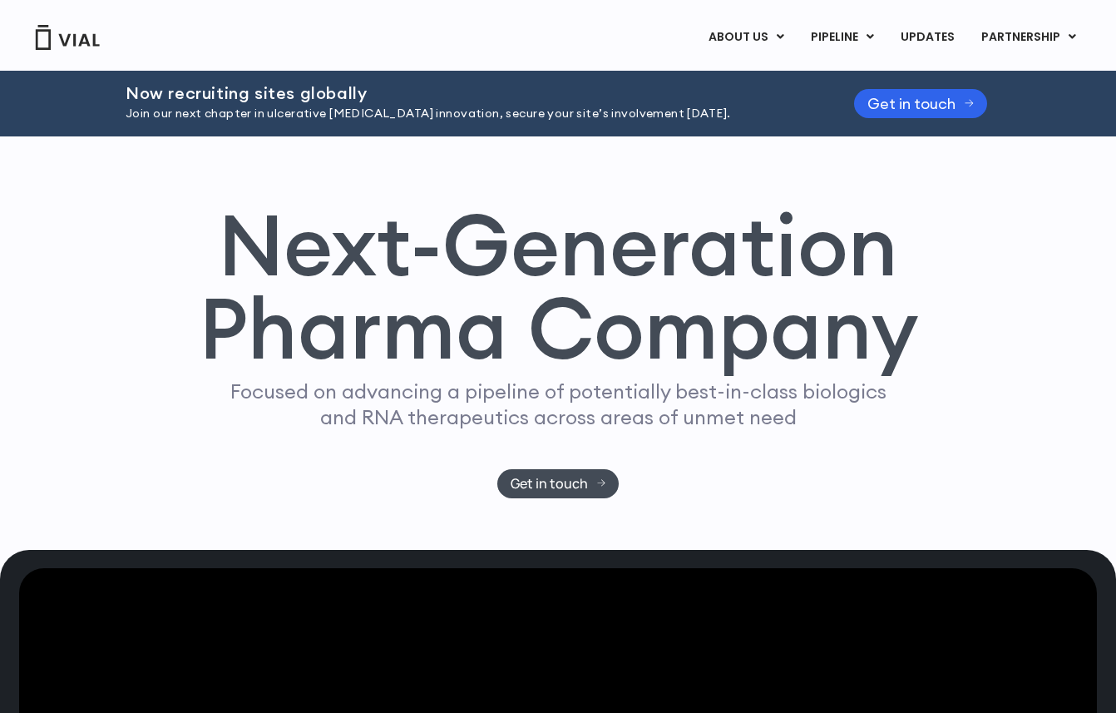
click at [463, 342] on h1 "Next-Generation Pharma Company" at bounding box center [558, 287] width 720 height 168
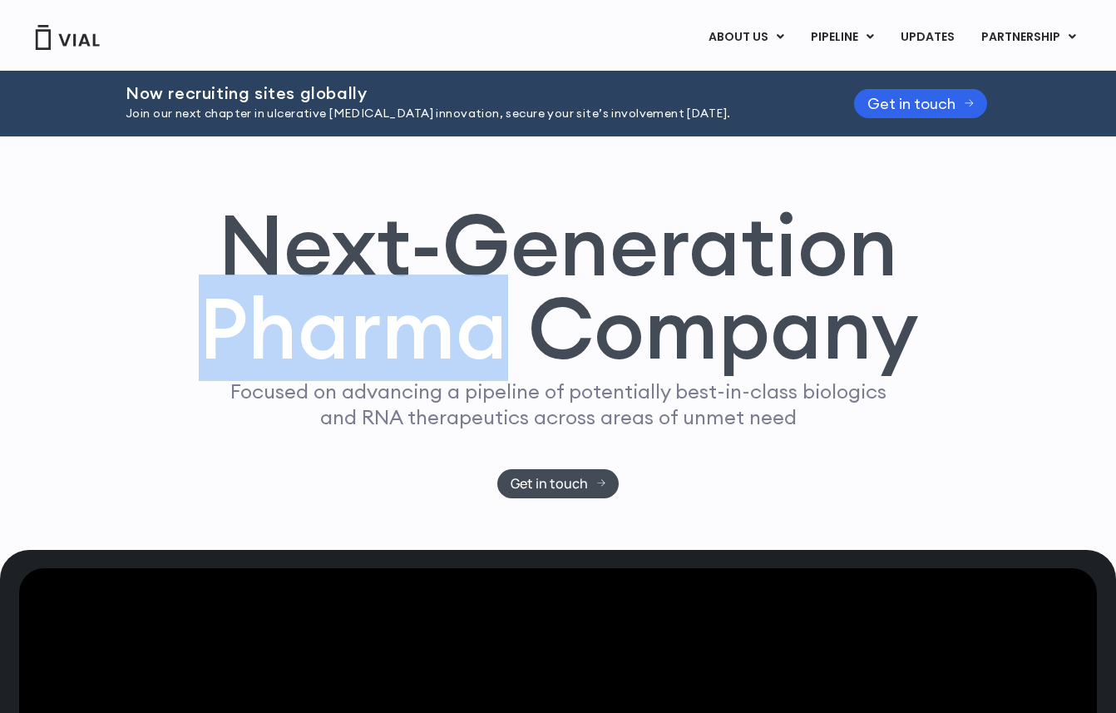
click at [463, 342] on h1 "Next-Generation Pharma Company" at bounding box center [558, 287] width 720 height 168
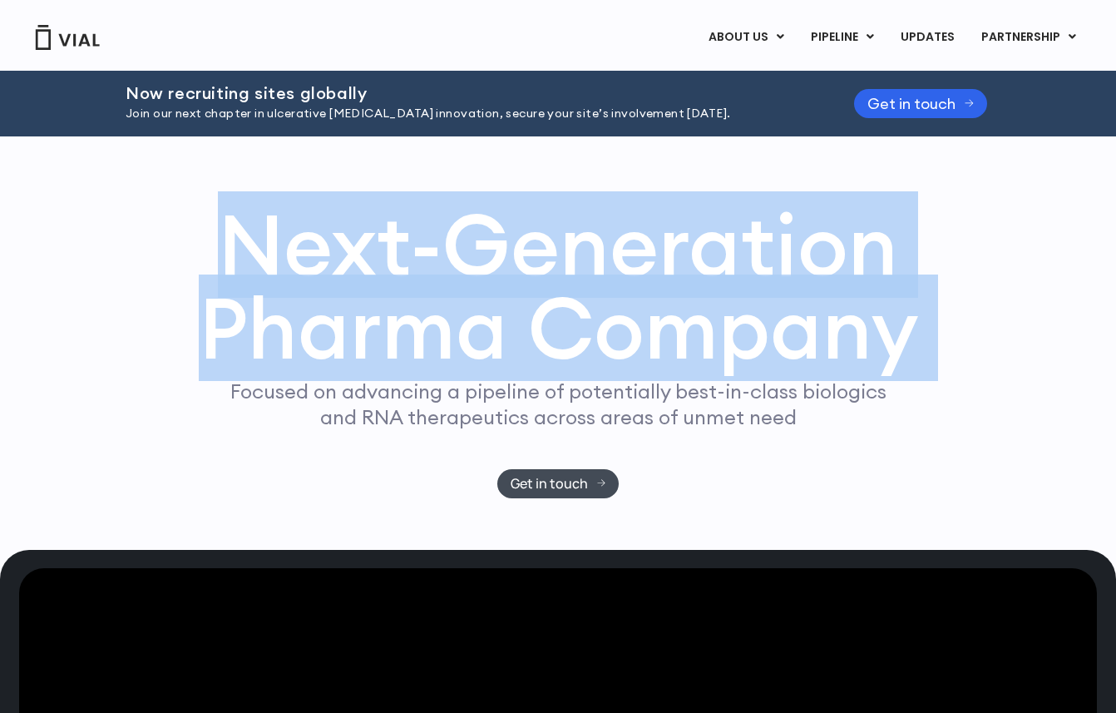
click at [478, 334] on h1 "Next-Generation Pharma Company" at bounding box center [558, 287] width 720 height 168
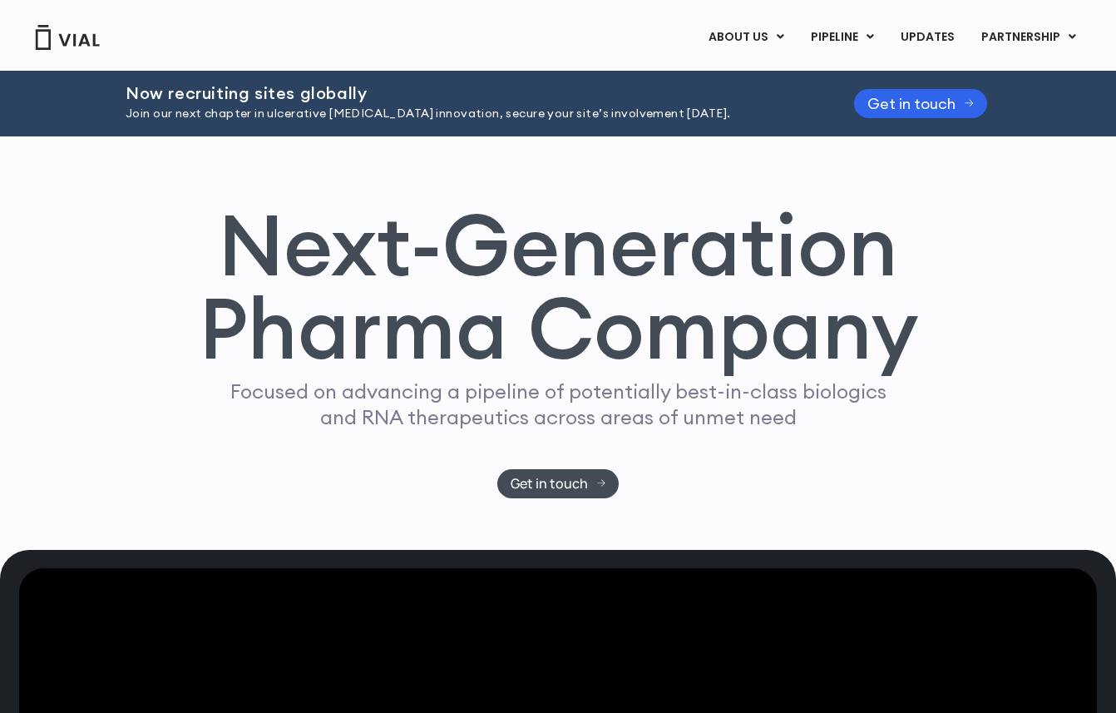
click at [478, 334] on h1 "Next-Generation Pharma Company" at bounding box center [558, 287] width 720 height 168
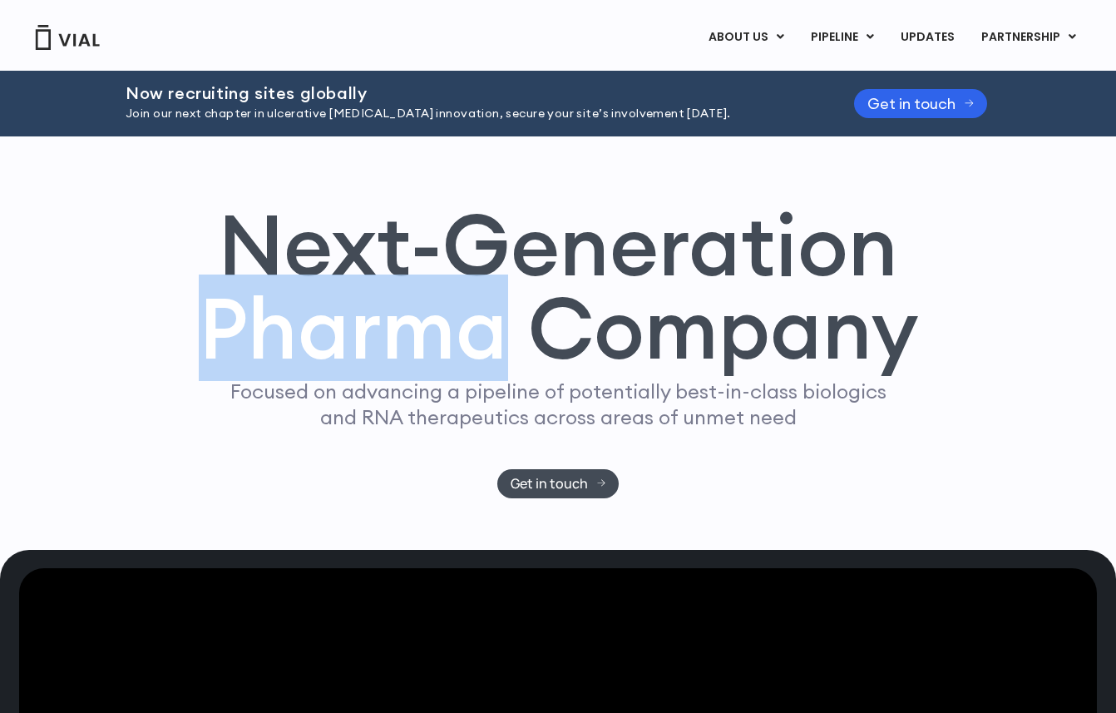
click at [478, 334] on h1 "Next-Generation Pharma Company" at bounding box center [558, 287] width 720 height 168
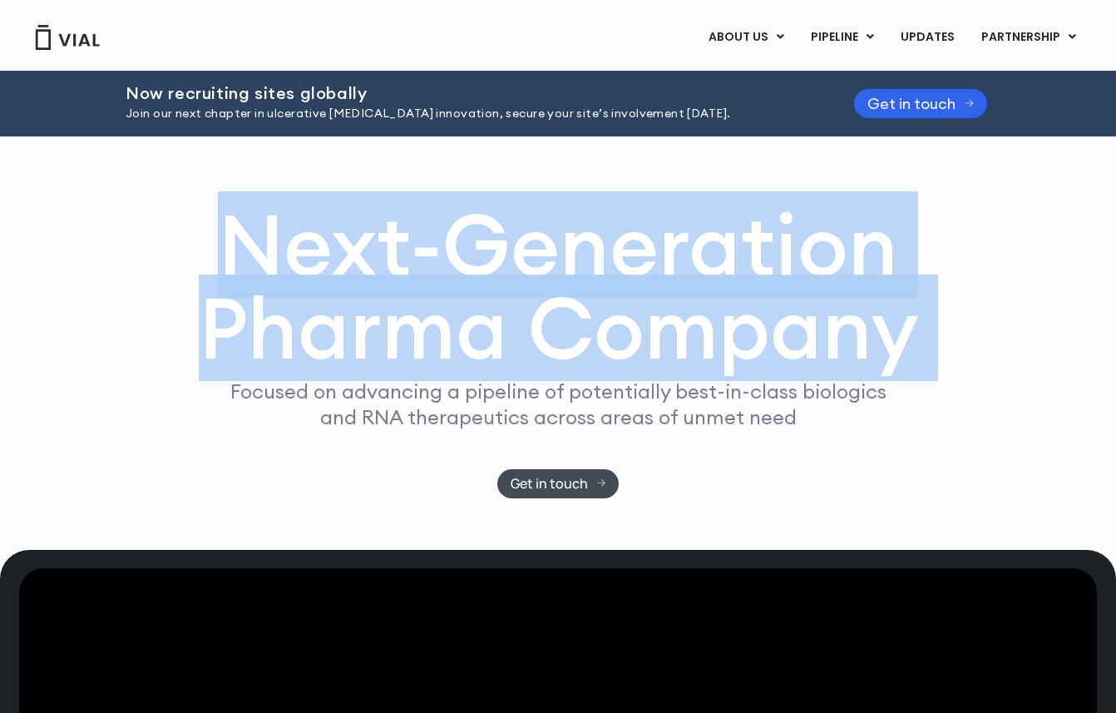
click at [488, 379] on p "Focused on advancing a pipeline of potentially best-in-class biologics and RNA …" at bounding box center [558, 404] width 670 height 52
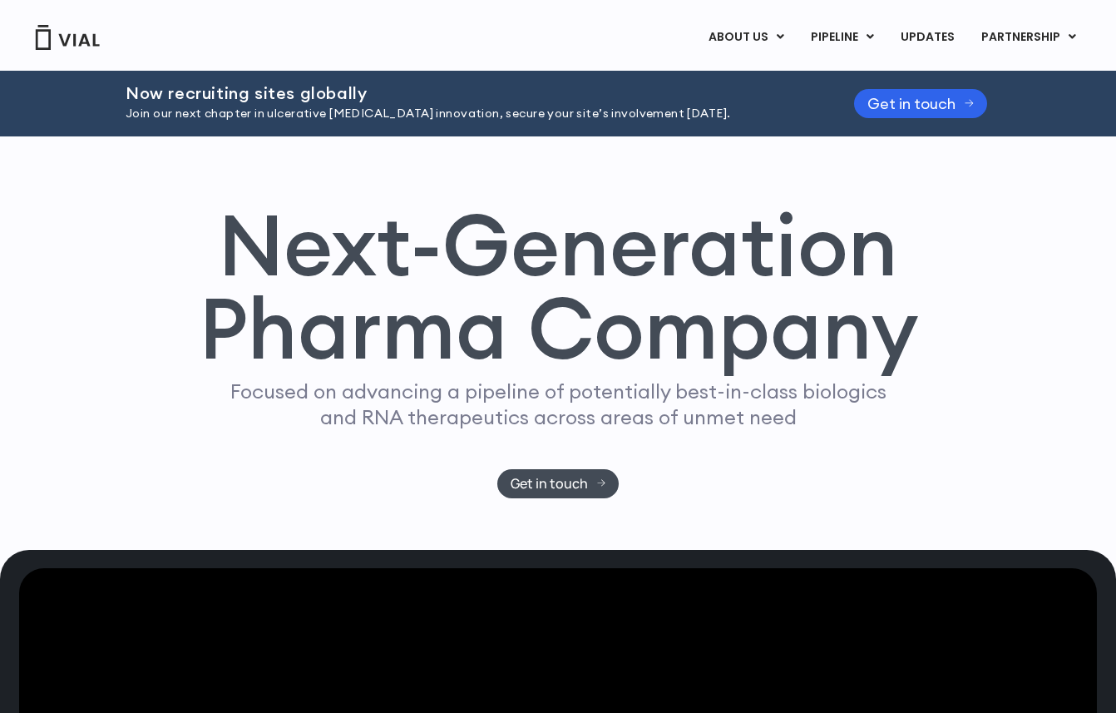
click at [488, 379] on p "Focused on advancing a pipeline of potentially best-in-class biologics and RNA …" at bounding box center [558, 404] width 670 height 52
click at [481, 449] on div "Focused on advancing a pipeline of potentially best-in-class biologics and RNA …" at bounding box center [558, 423] width 670 height 90
click at [499, 429] on p "Focused on advancing a pipeline of potentially best-in-class biologics and RNA …" at bounding box center [558, 404] width 670 height 52
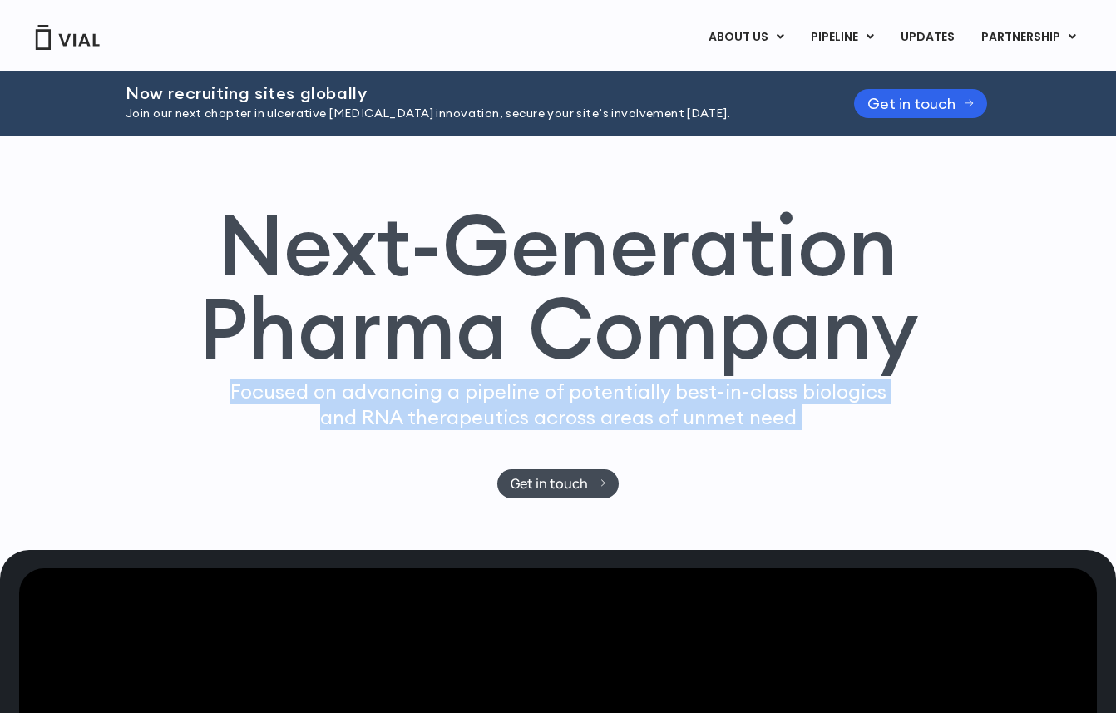
click at [499, 429] on p "Focused on advancing a pipeline of potentially best-in-class biologics and RNA …" at bounding box center [558, 404] width 670 height 52
click at [545, 430] on div "Focused on advancing a pipeline of potentially best-in-class biologics and RNA …" at bounding box center [558, 423] width 670 height 90
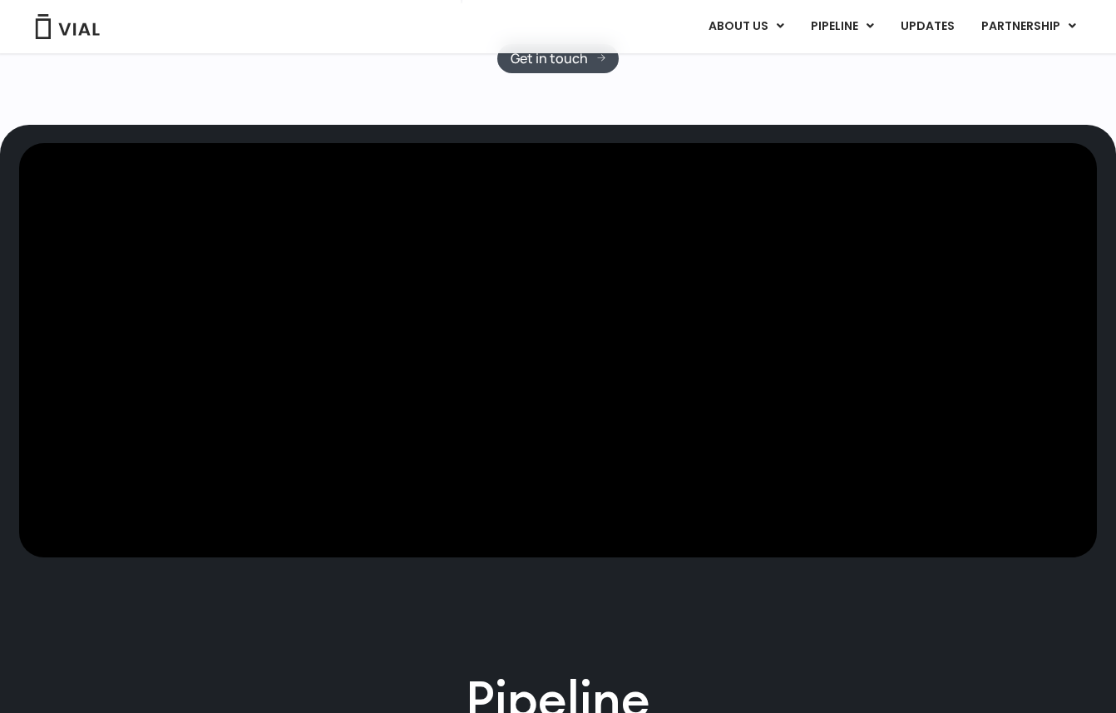
scroll to position [63, 0]
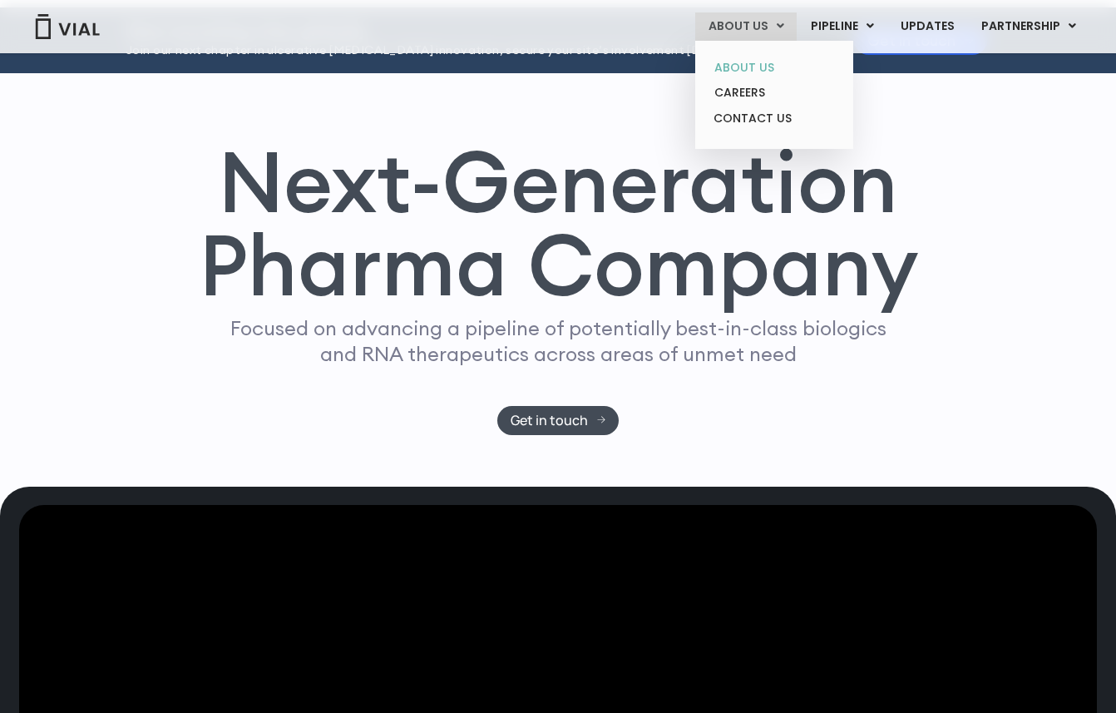
click at [751, 67] on link "ABOUT US" at bounding box center [774, 68] width 146 height 26
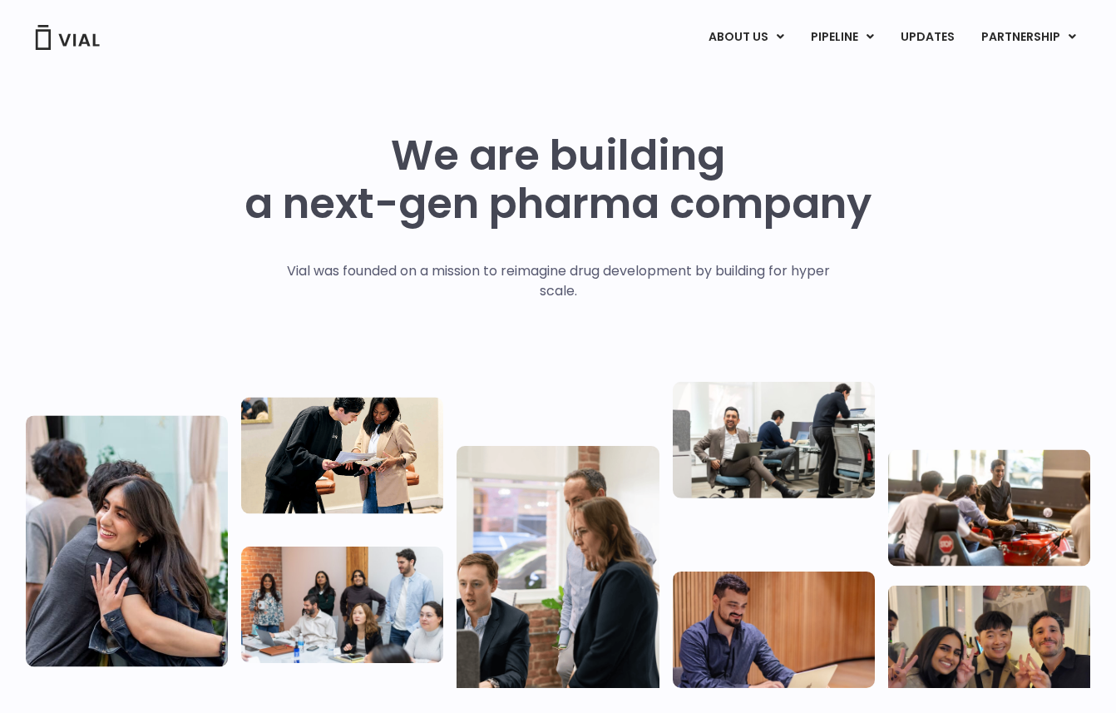
click at [448, 289] on p "Vial was founded on a mission to reimagine drug development by building for hyp…" at bounding box center [558, 281] width 578 height 40
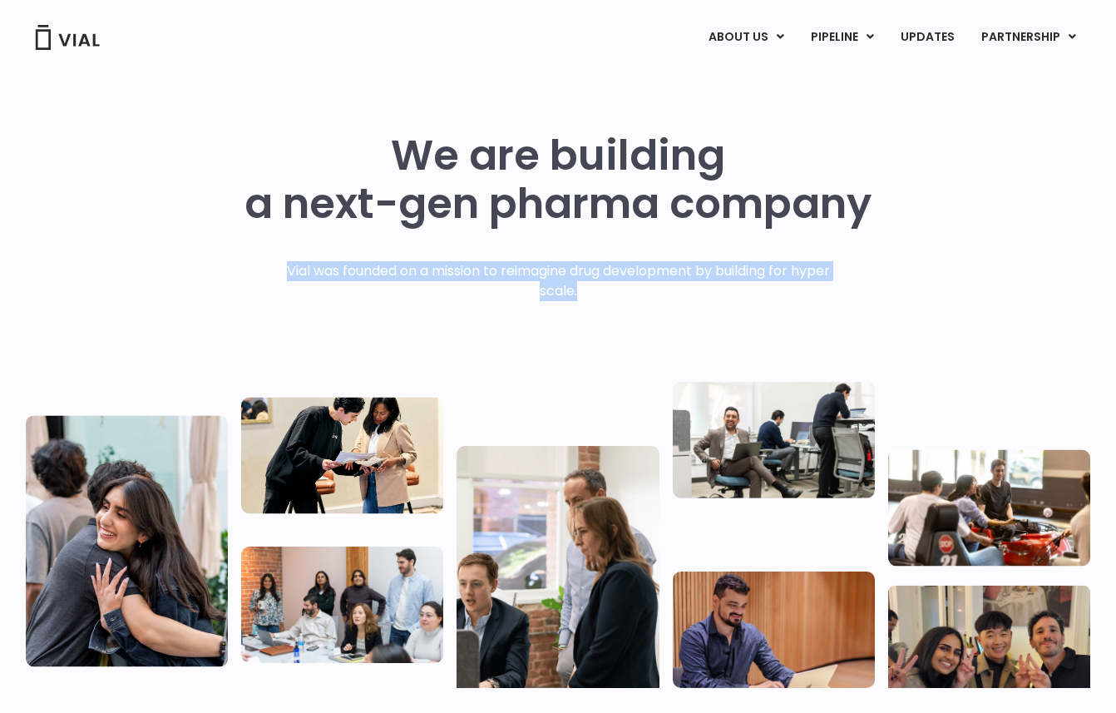
click at [506, 265] on p "Vial was founded on a mission to reimagine drug development by building for hyp…" at bounding box center [558, 281] width 578 height 40
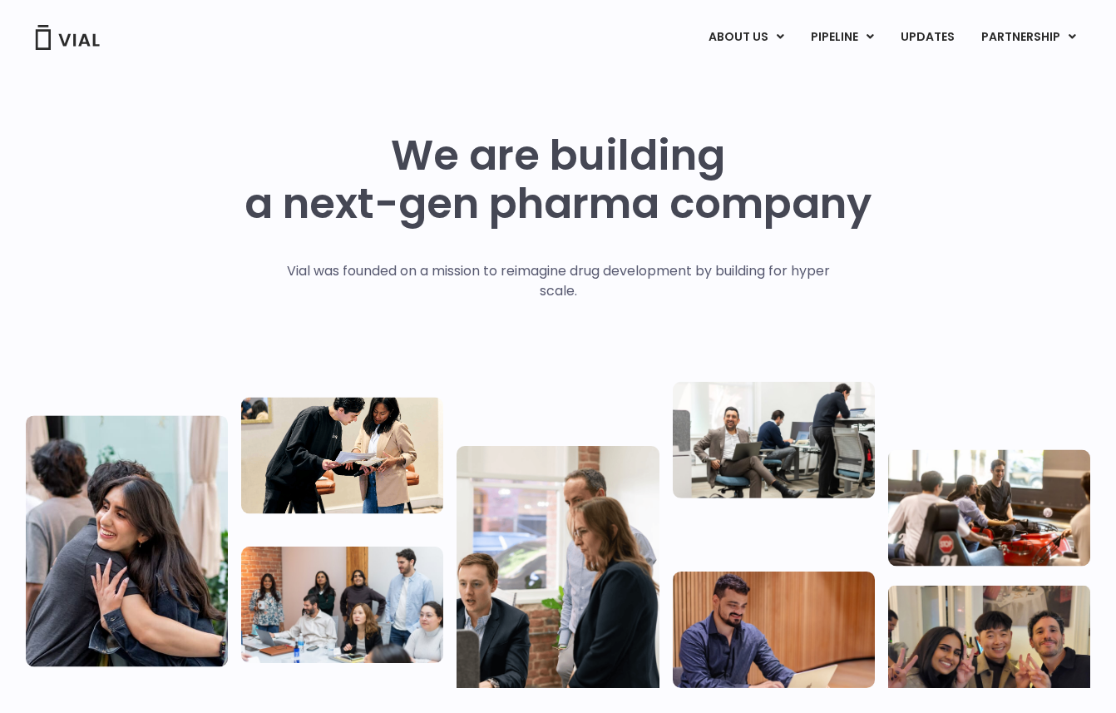
click at [88, 41] on img at bounding box center [67, 37] width 67 height 25
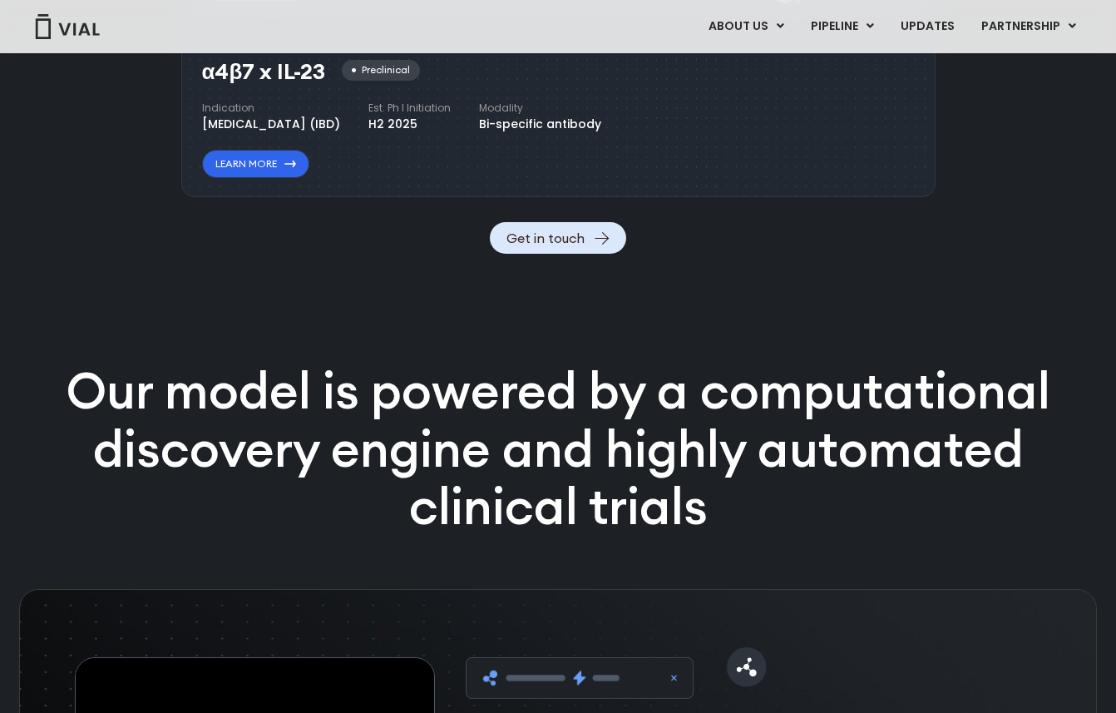
scroll to position [1858, 0]
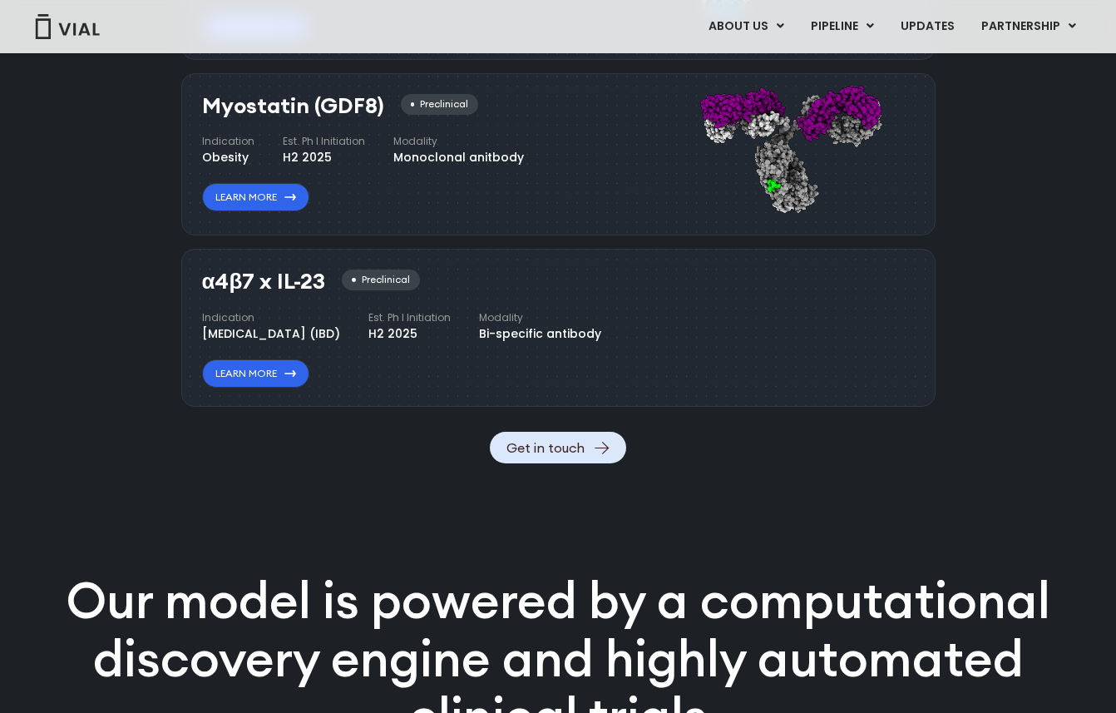
click at [294, 290] on h3 "α4β7 x IL-23" at bounding box center [264, 281] width 124 height 24
click at [261, 387] on link "Learn More" at bounding box center [255, 373] width 107 height 28
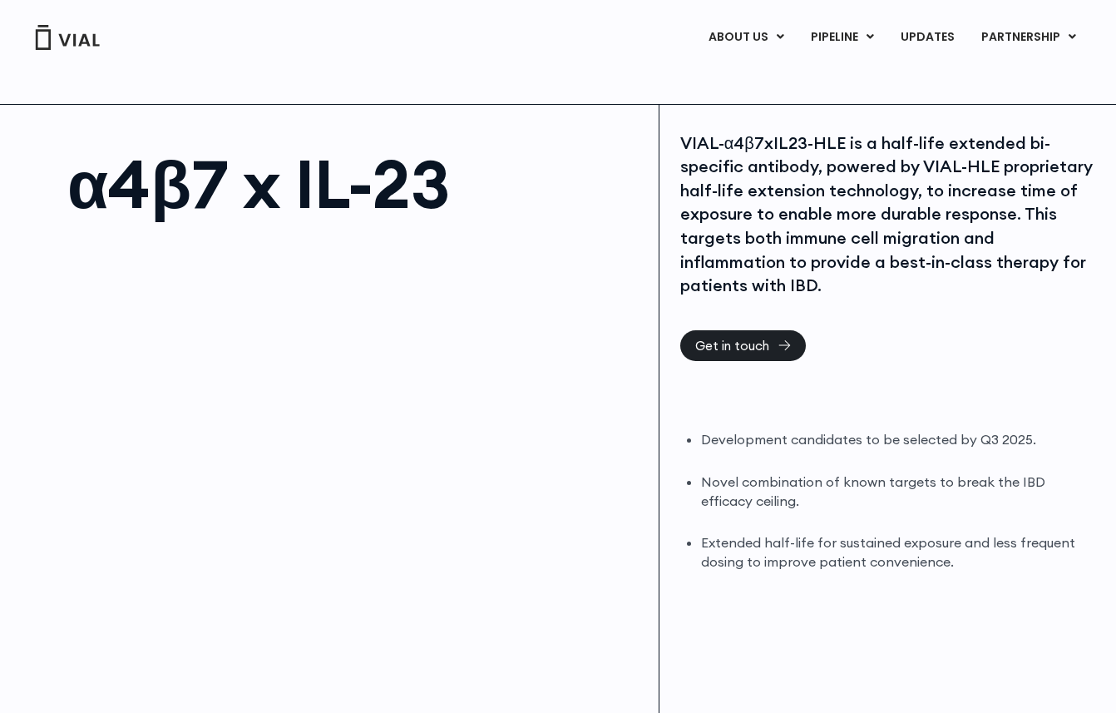
click at [76, 59] on div "ABOUT US ABOUT US CAREERS CONTACT US PIPELINE TL1A HLE PHASE 2 INHBE/ACTIVIN E …" at bounding box center [558, 35] width 1083 height 71
click at [76, 39] on img at bounding box center [67, 37] width 67 height 25
